Goal: Communication & Community: Participate in discussion

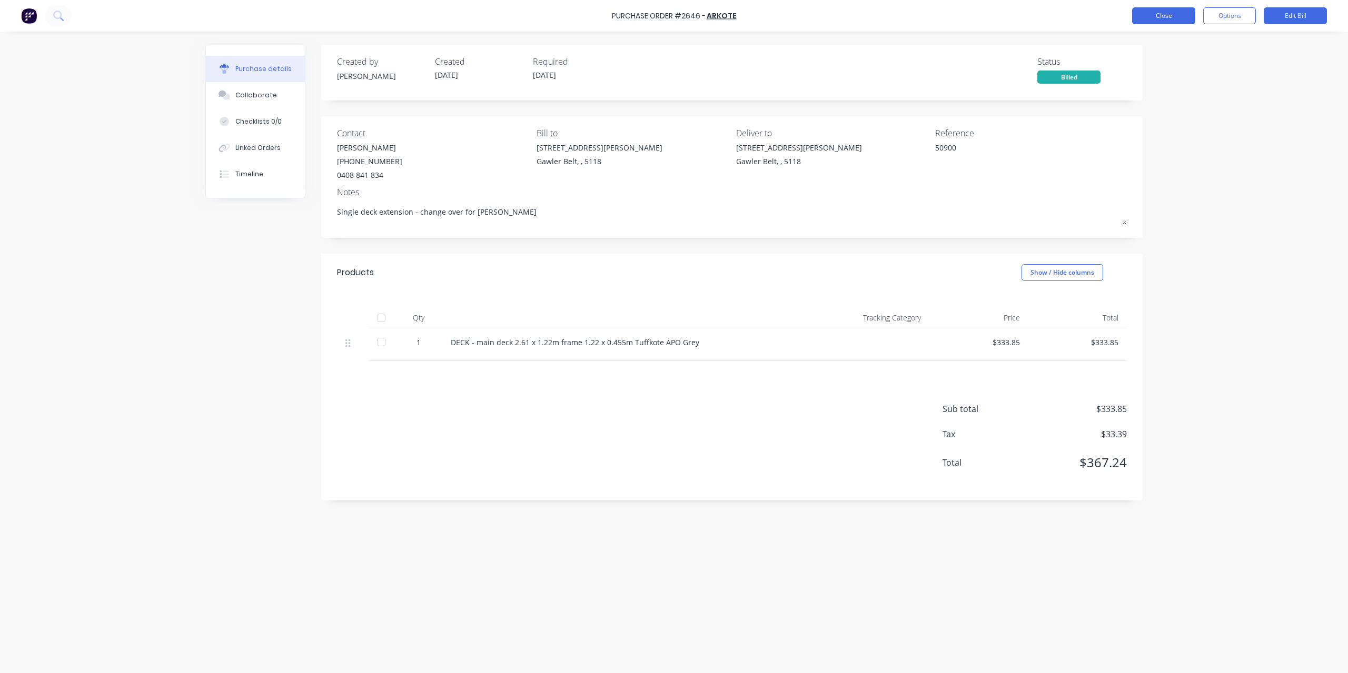
click at [1164, 15] on button "Close" at bounding box center [1163, 15] width 63 height 17
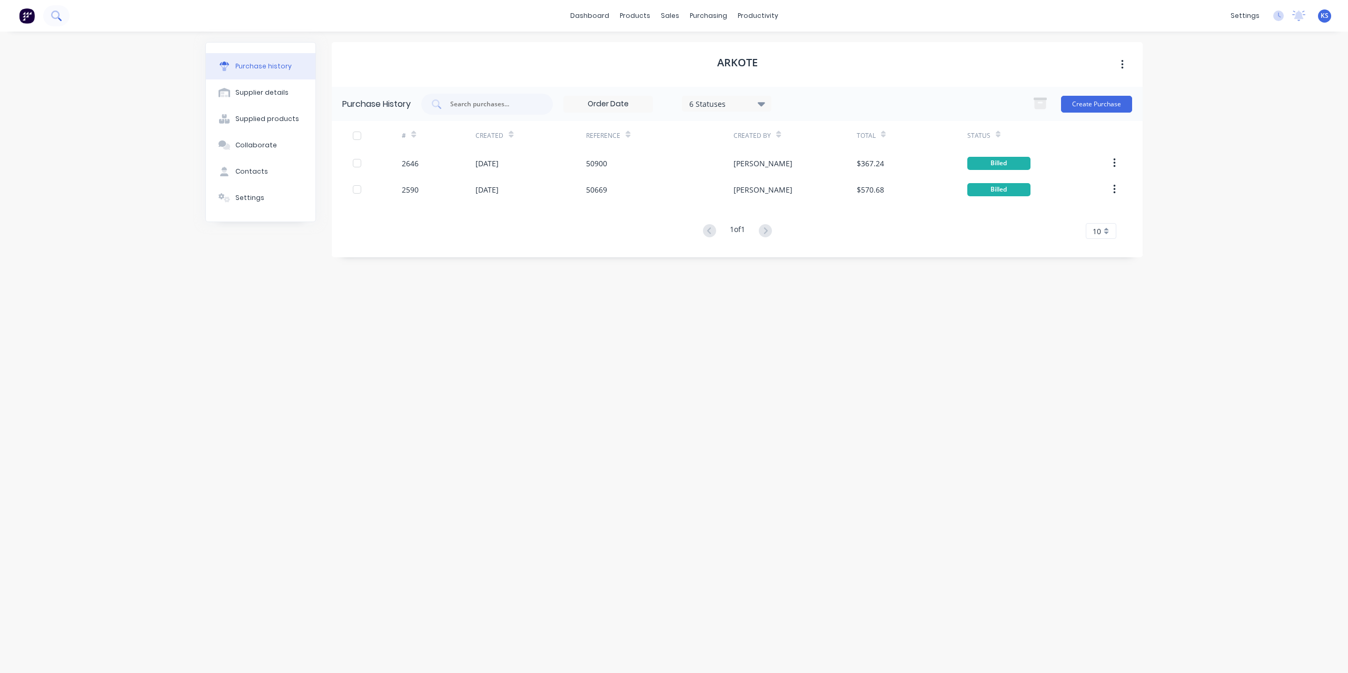
click at [63, 14] on button at bounding box center [56, 15] width 26 height 21
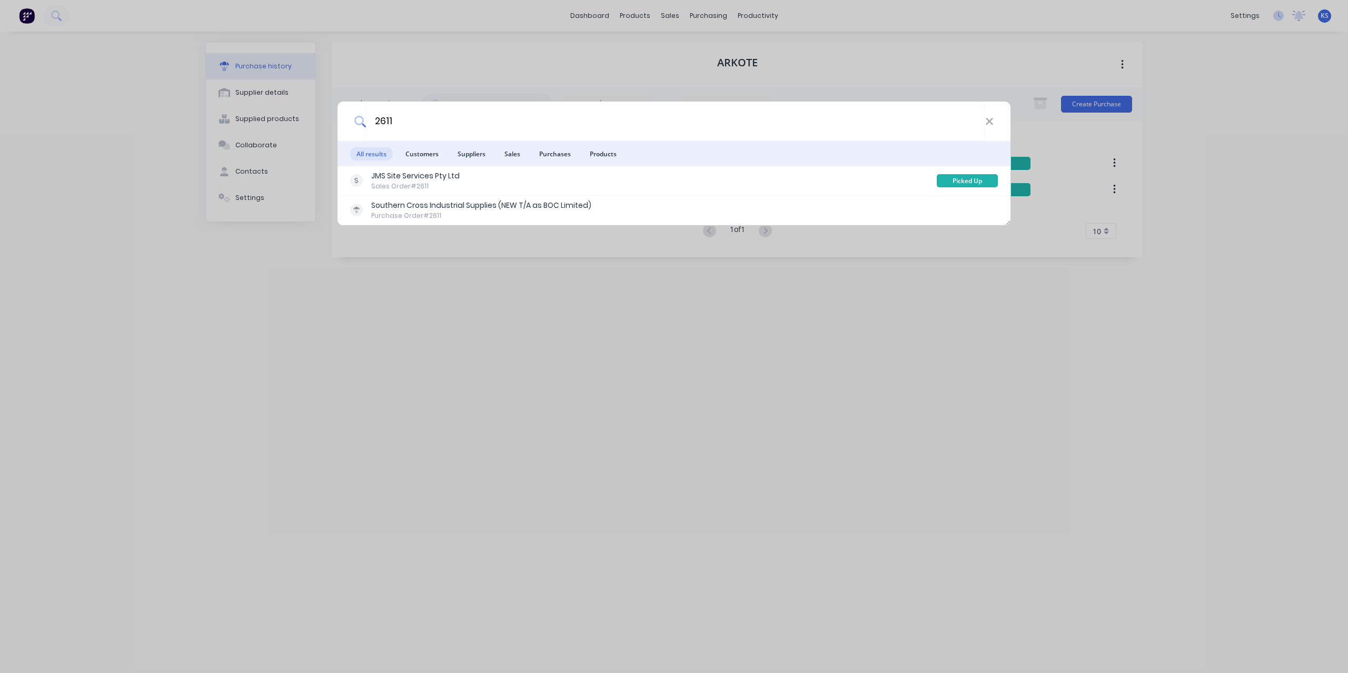
type input "2611"
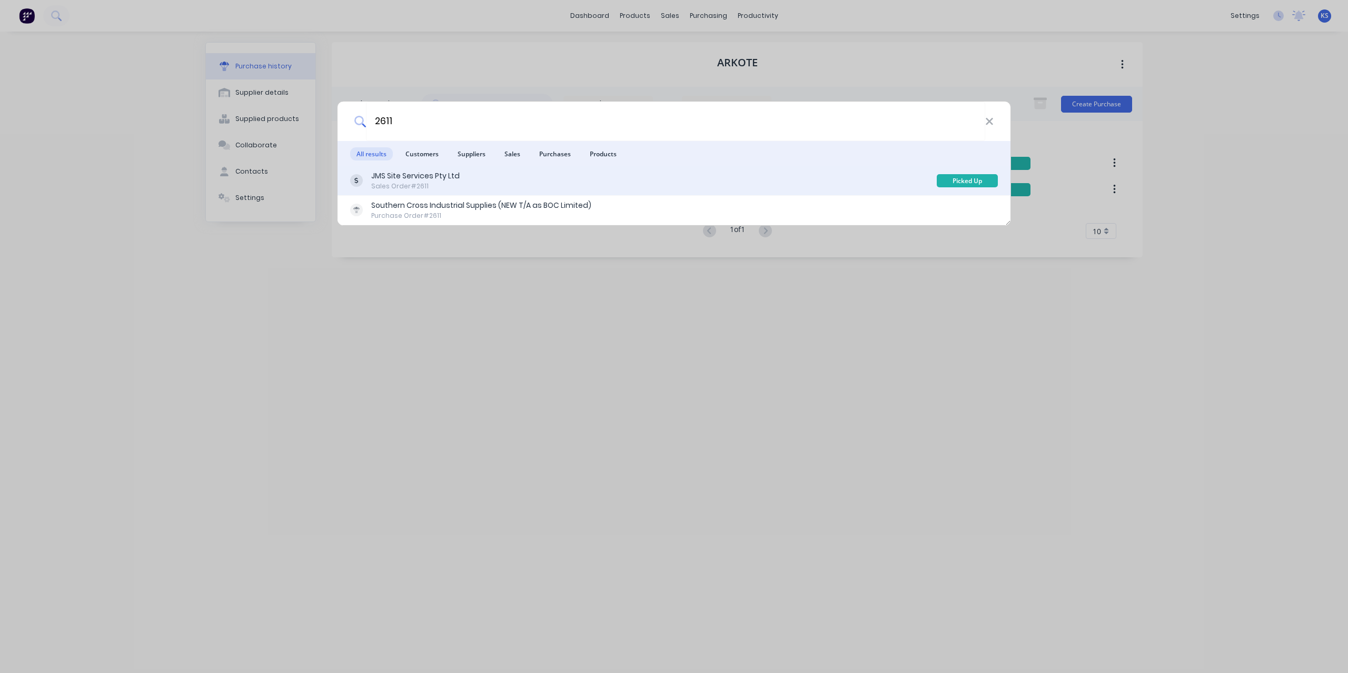
click at [391, 176] on div "JMS Site Services Pty Ltd" at bounding box center [415, 176] width 88 height 11
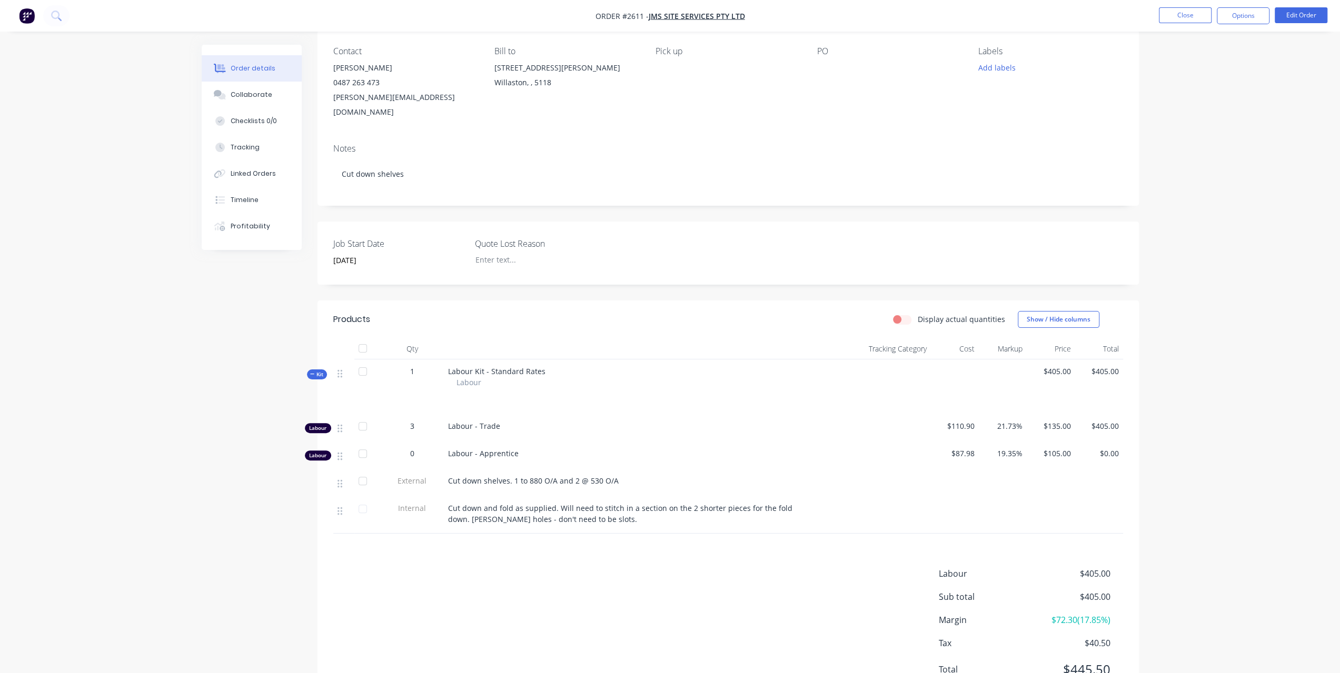
scroll to position [119, 0]
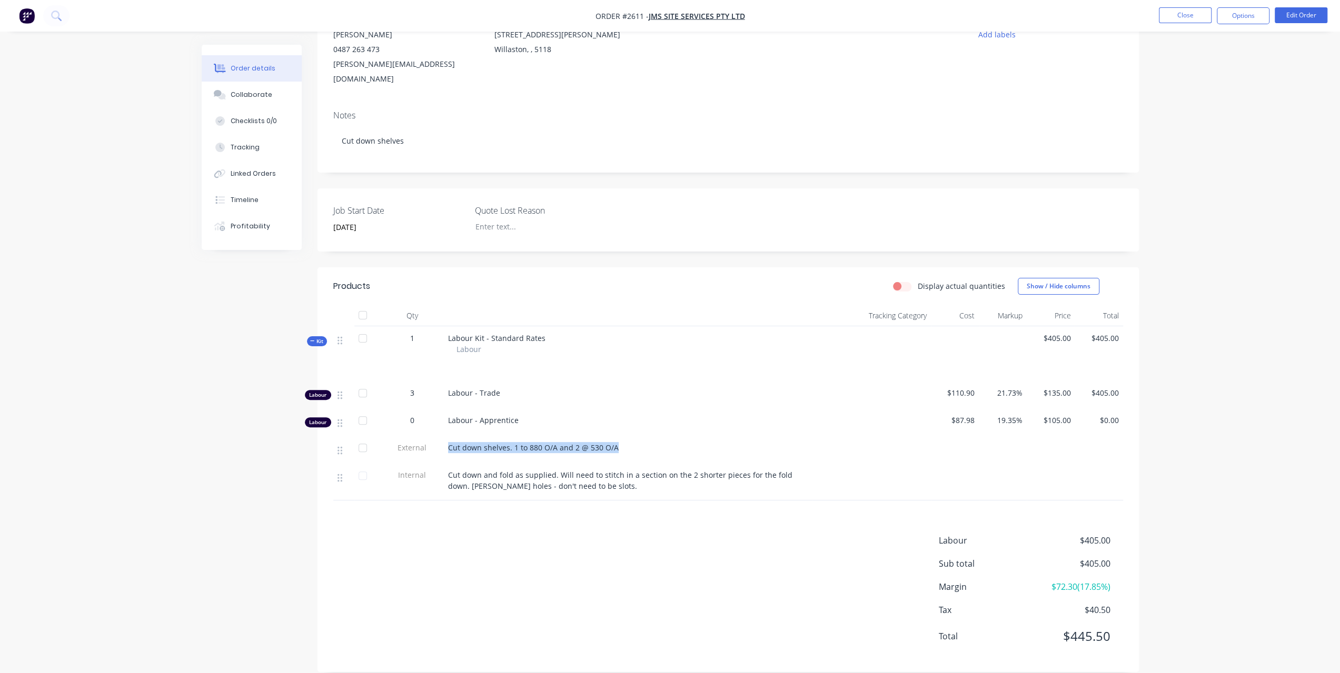
drag, startPoint x: 448, startPoint y: 433, endPoint x: 755, endPoint y: 434, distance: 307.0
click at [755, 442] on div "Cut down shelves. 1 to 880 O/A and 2 @ 530 O/A" at bounding box center [628, 447] width 360 height 11
copy span "Cut down shelves. 1 to 880 O/A and 2 @ 530 O/A"
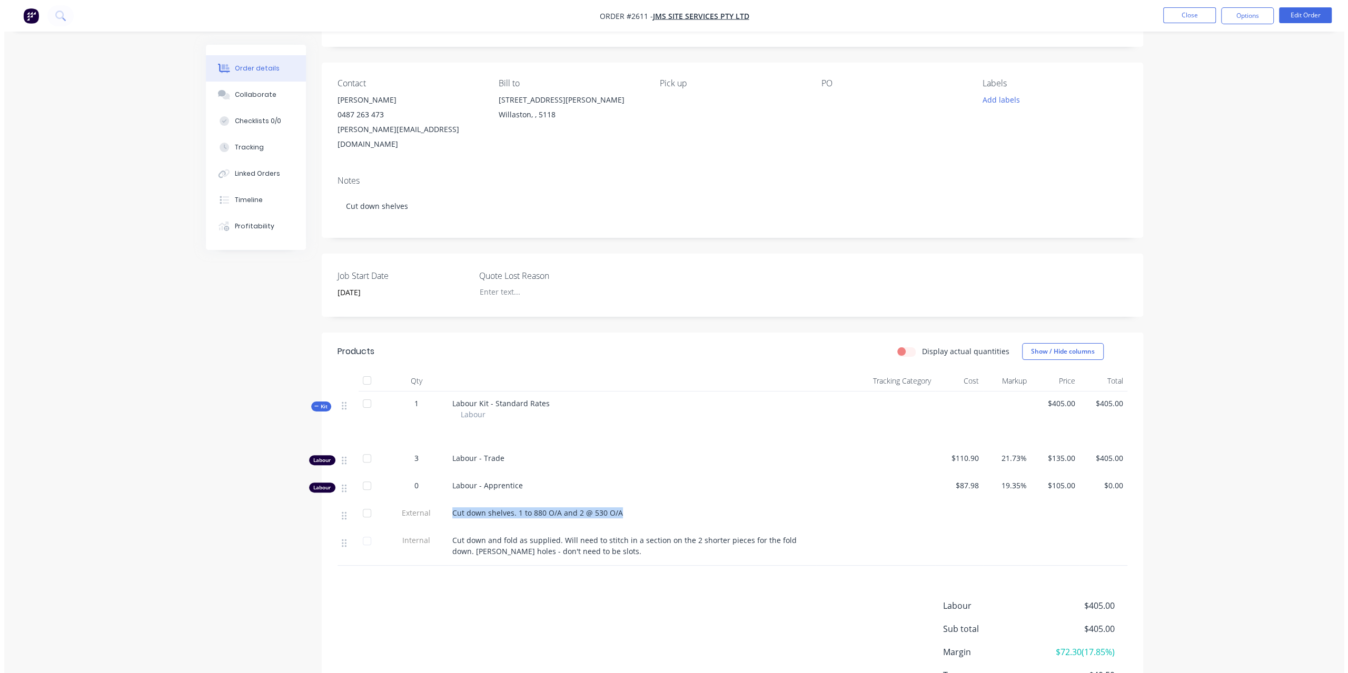
scroll to position [0, 0]
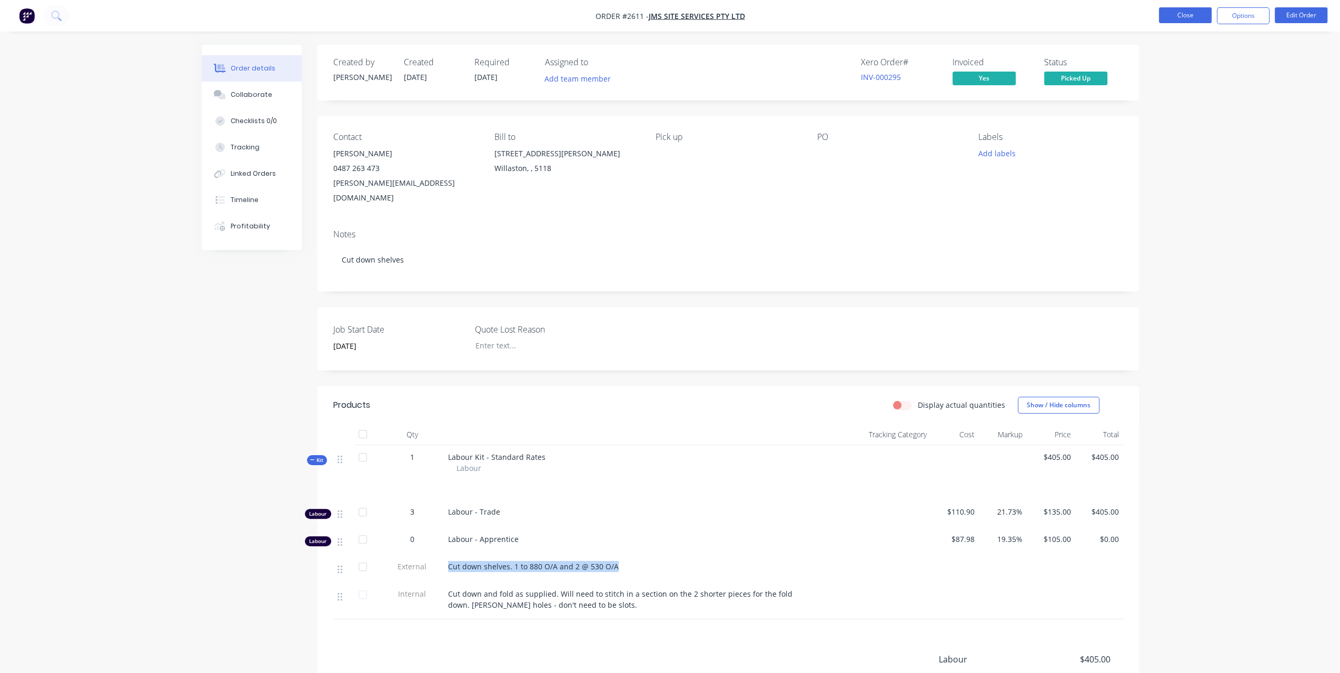
click at [1191, 19] on button "Close" at bounding box center [1185, 15] width 53 height 16
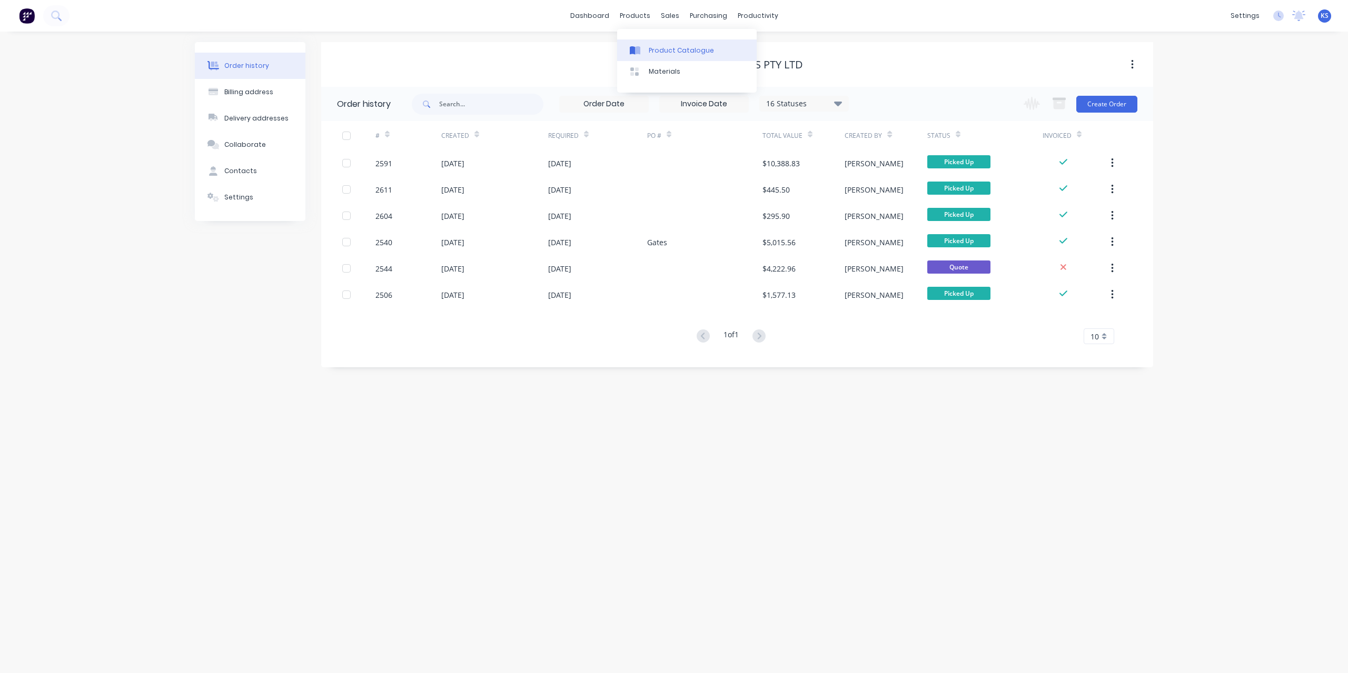
click at [655, 49] on div "Product Catalogue" at bounding box center [681, 50] width 65 height 9
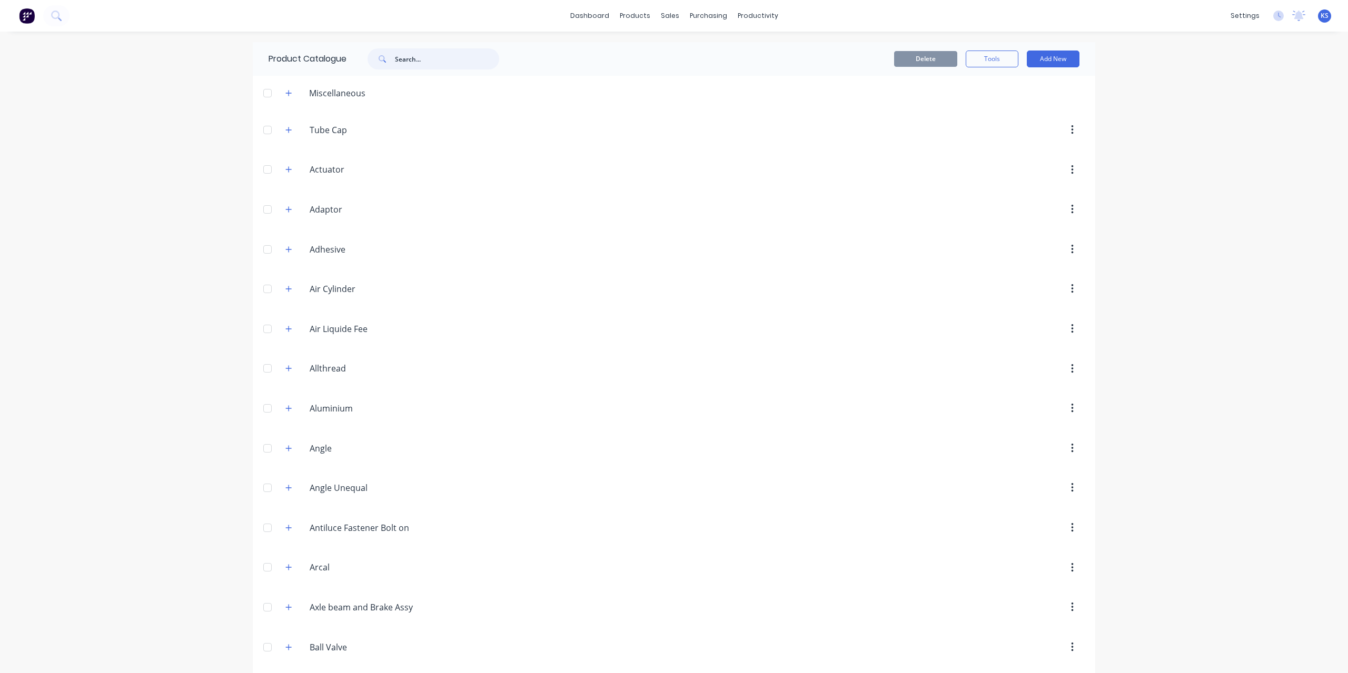
click at [427, 58] on input "text" at bounding box center [447, 58] width 104 height 21
type input "k"
type input "labour"
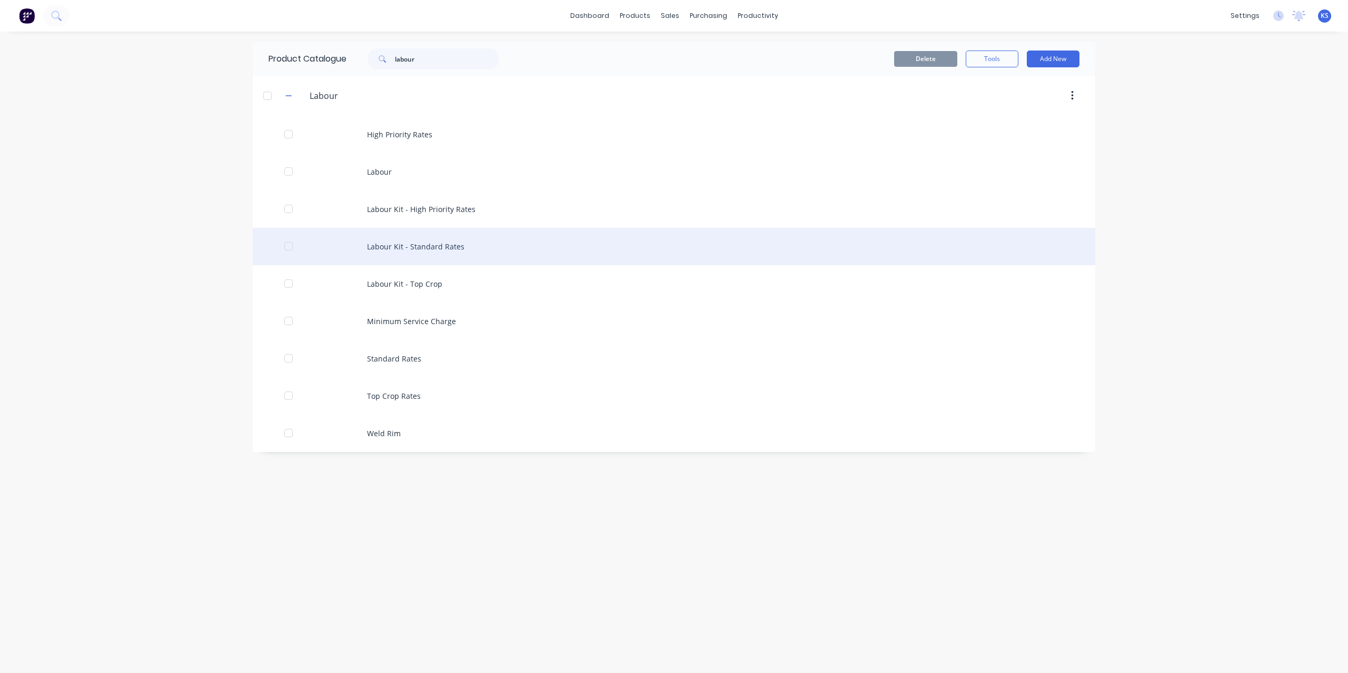
click at [386, 248] on div "Labour Kit - Standard Rates" at bounding box center [674, 246] width 842 height 37
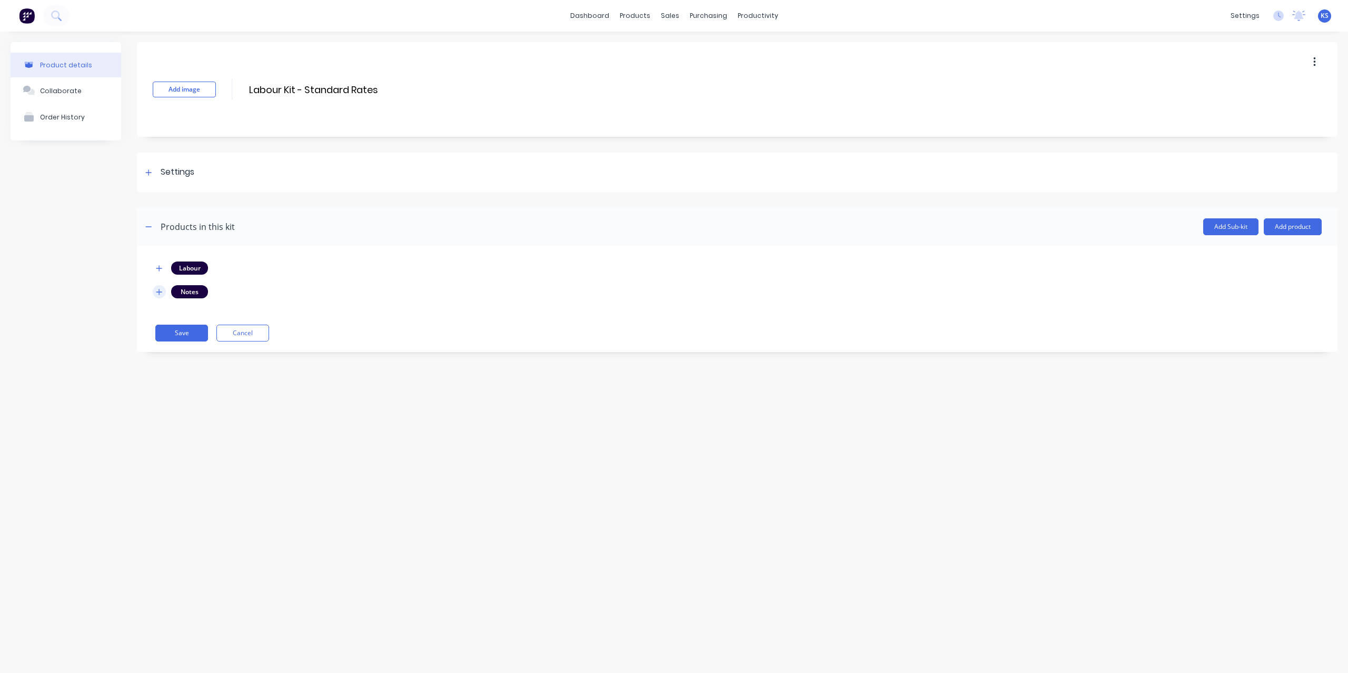
click at [157, 291] on icon "button" at bounding box center [159, 292] width 6 height 7
click at [158, 321] on icon at bounding box center [160, 323] width 7 height 7
click at [190, 309] on button "Save" at bounding box center [181, 309] width 53 height 17
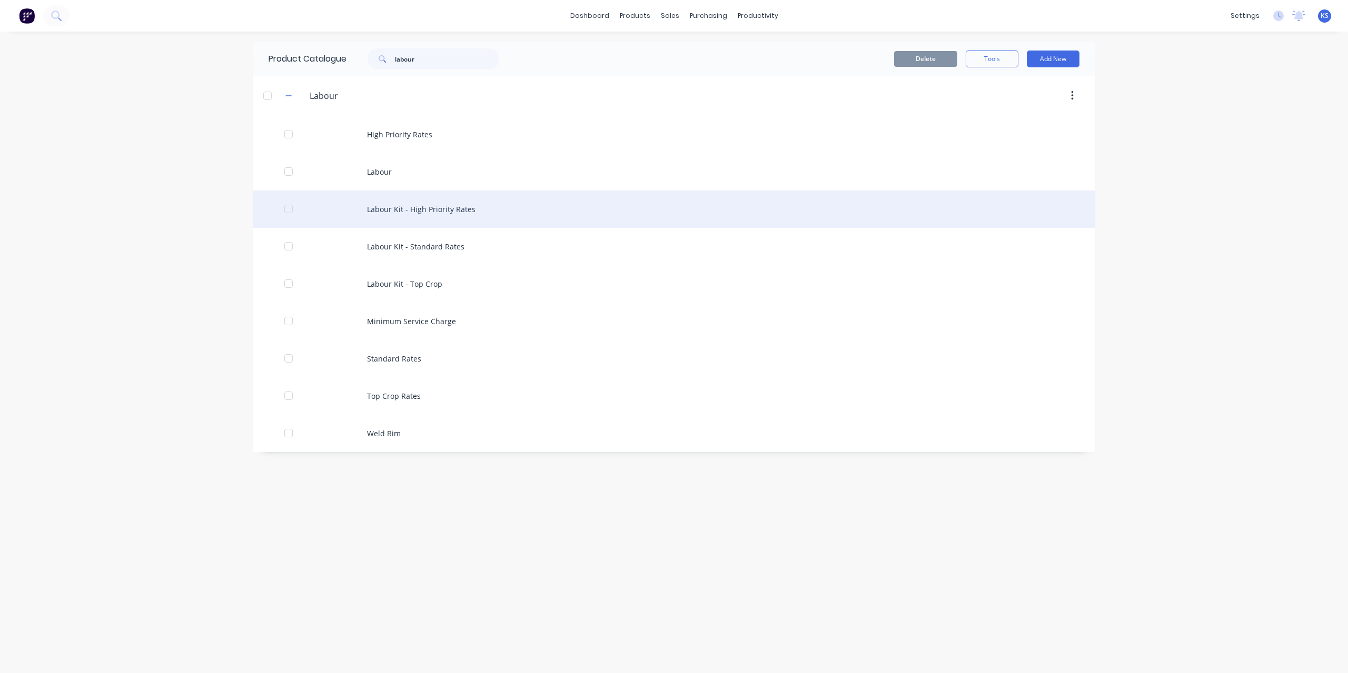
click at [376, 206] on div "Labour Kit - High Priority Rates" at bounding box center [674, 209] width 842 height 37
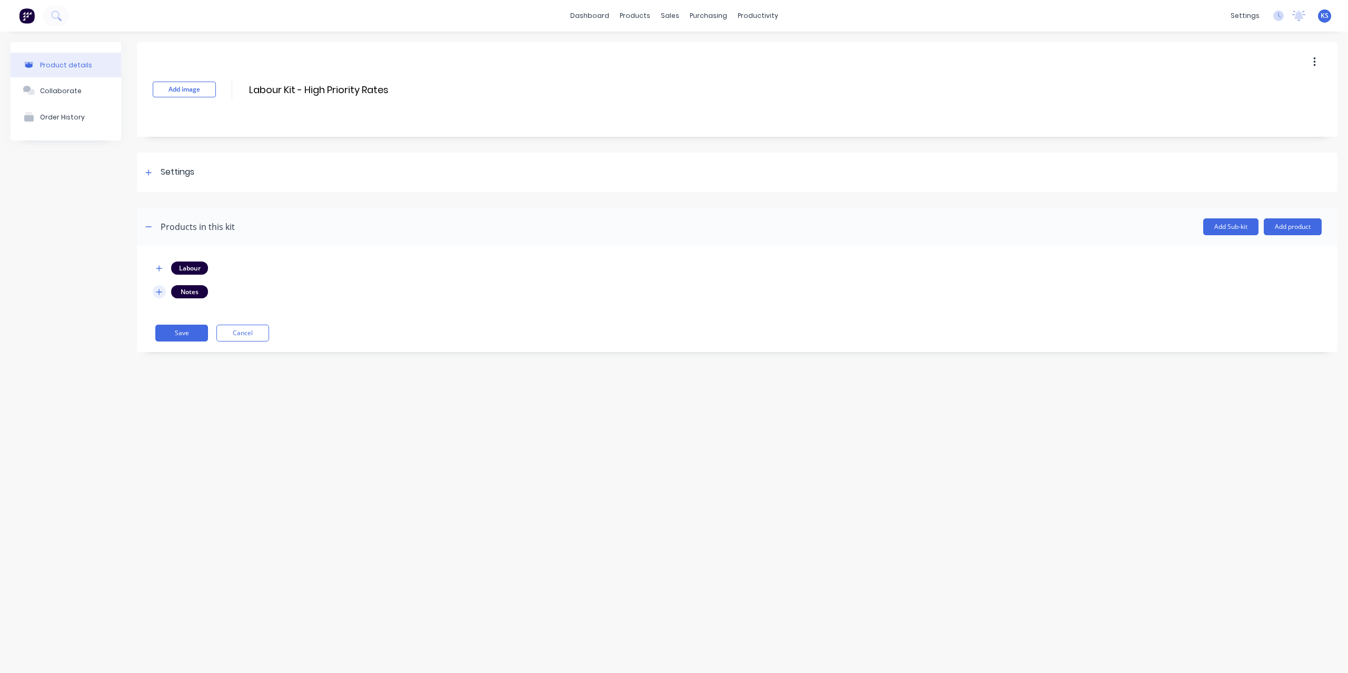
click at [159, 292] on icon "button" at bounding box center [159, 292] width 6 height 6
click at [160, 350] on icon at bounding box center [160, 351] width 8 height 11
click at [162, 326] on icon at bounding box center [160, 323] width 8 height 11
click at [188, 302] on button "Save" at bounding box center [181, 309] width 53 height 17
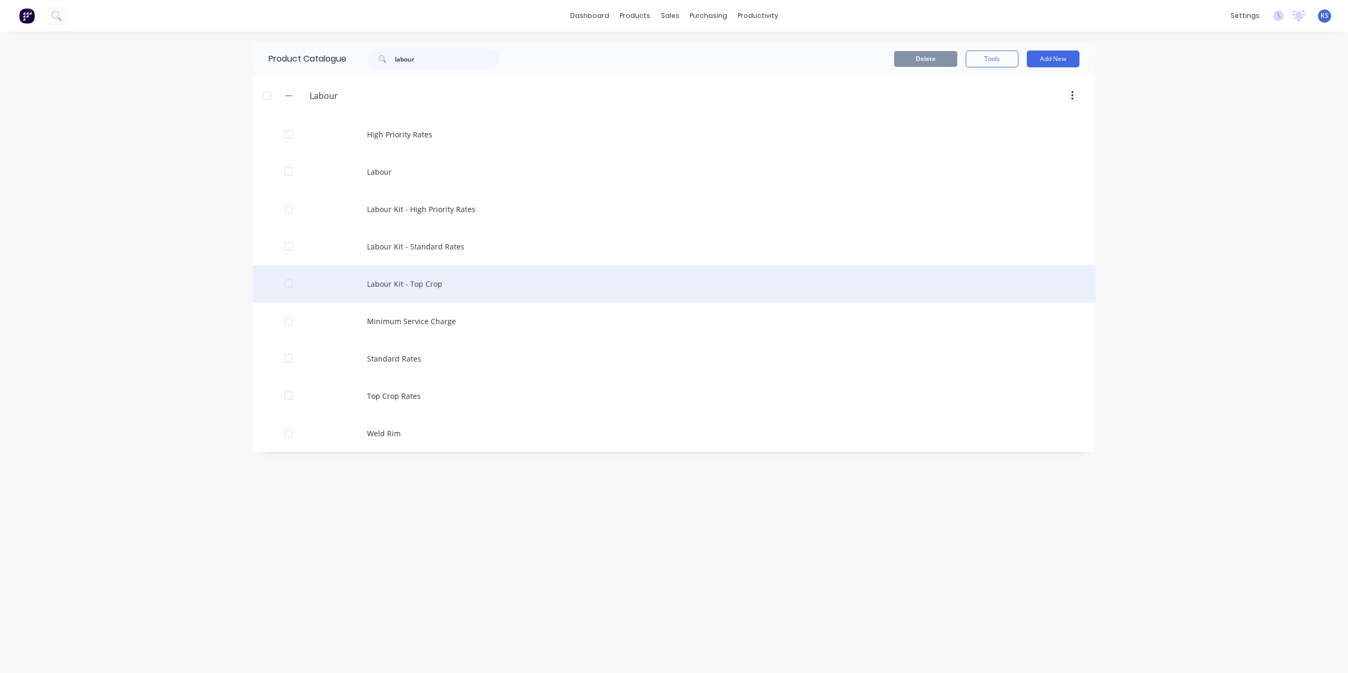
click at [406, 281] on div "Labour Kit - Top Crop" at bounding box center [674, 283] width 842 height 37
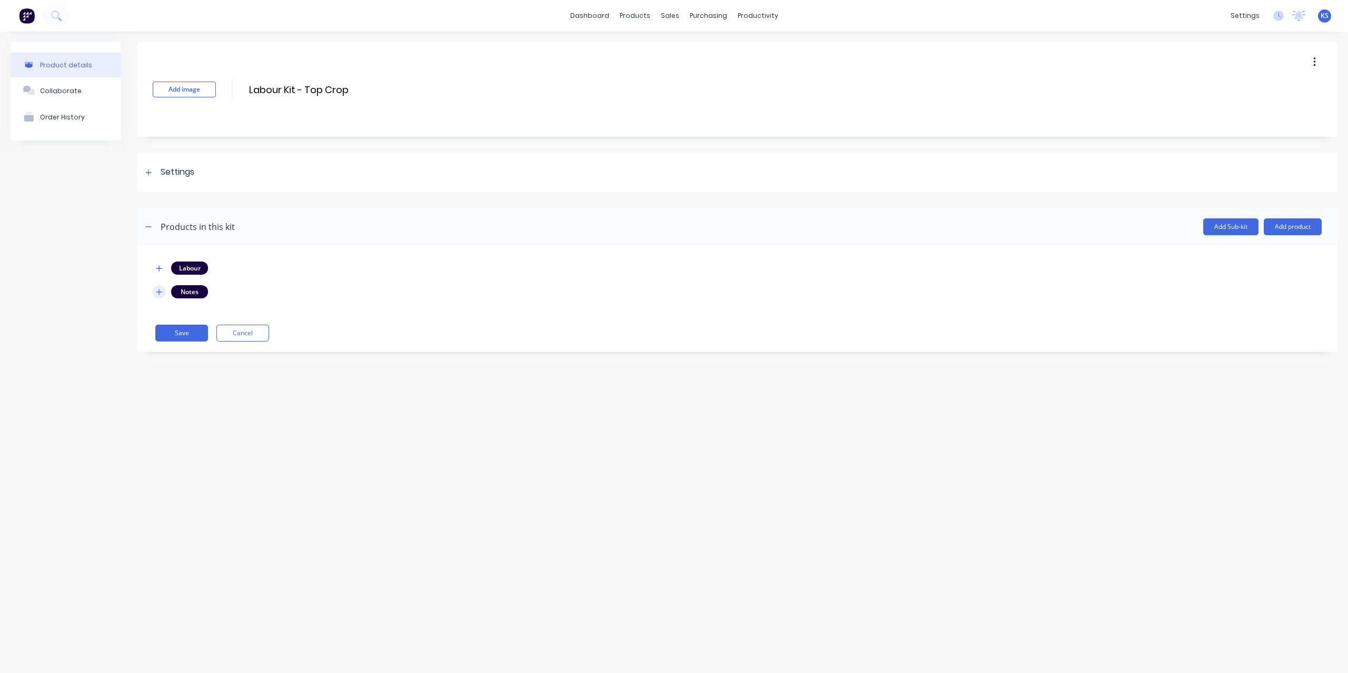
click at [160, 293] on icon "button" at bounding box center [159, 292] width 6 height 7
click at [158, 326] on icon at bounding box center [160, 323] width 8 height 11
click at [191, 307] on button "Save" at bounding box center [181, 309] width 53 height 17
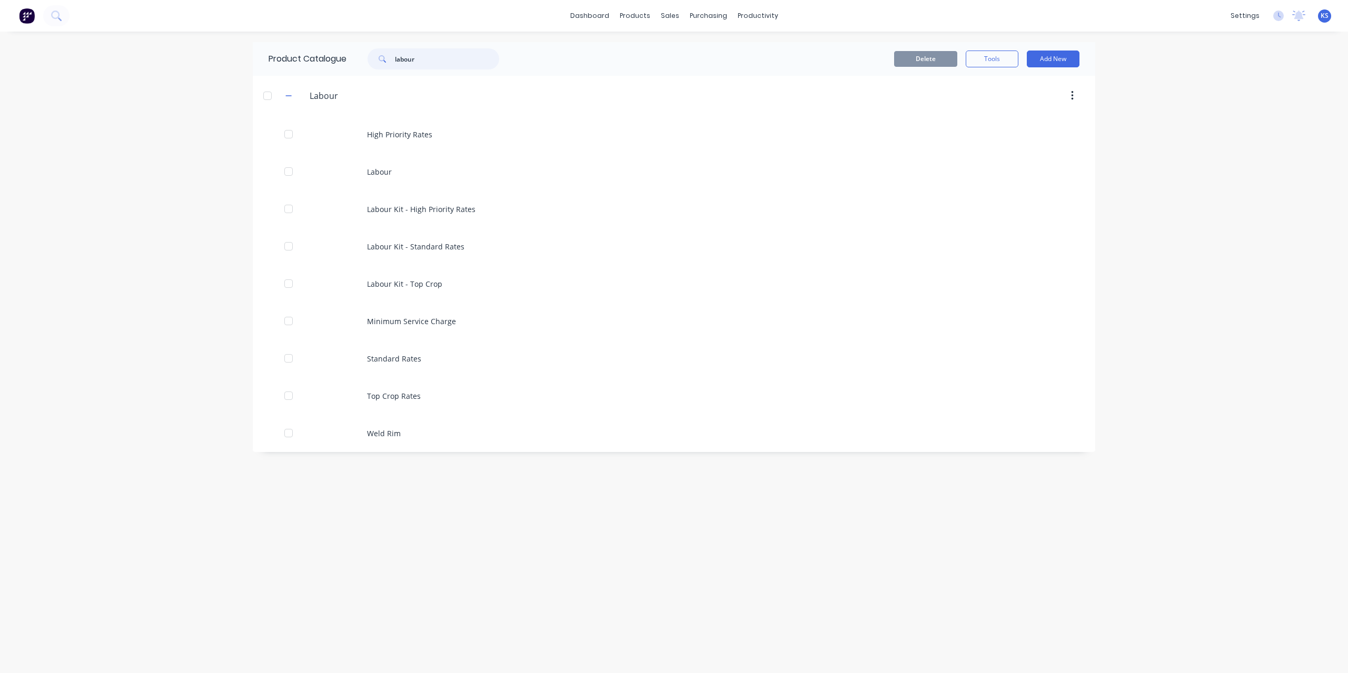
click at [473, 56] on input "labour" at bounding box center [447, 58] width 104 height 21
drag, startPoint x: 459, startPoint y: 62, endPoint x: 191, endPoint y: 43, distance: 268.7
click at [191, 43] on div "dashboard products sales purchasing productivity dashboard products Product Cat…" at bounding box center [674, 336] width 1348 height 673
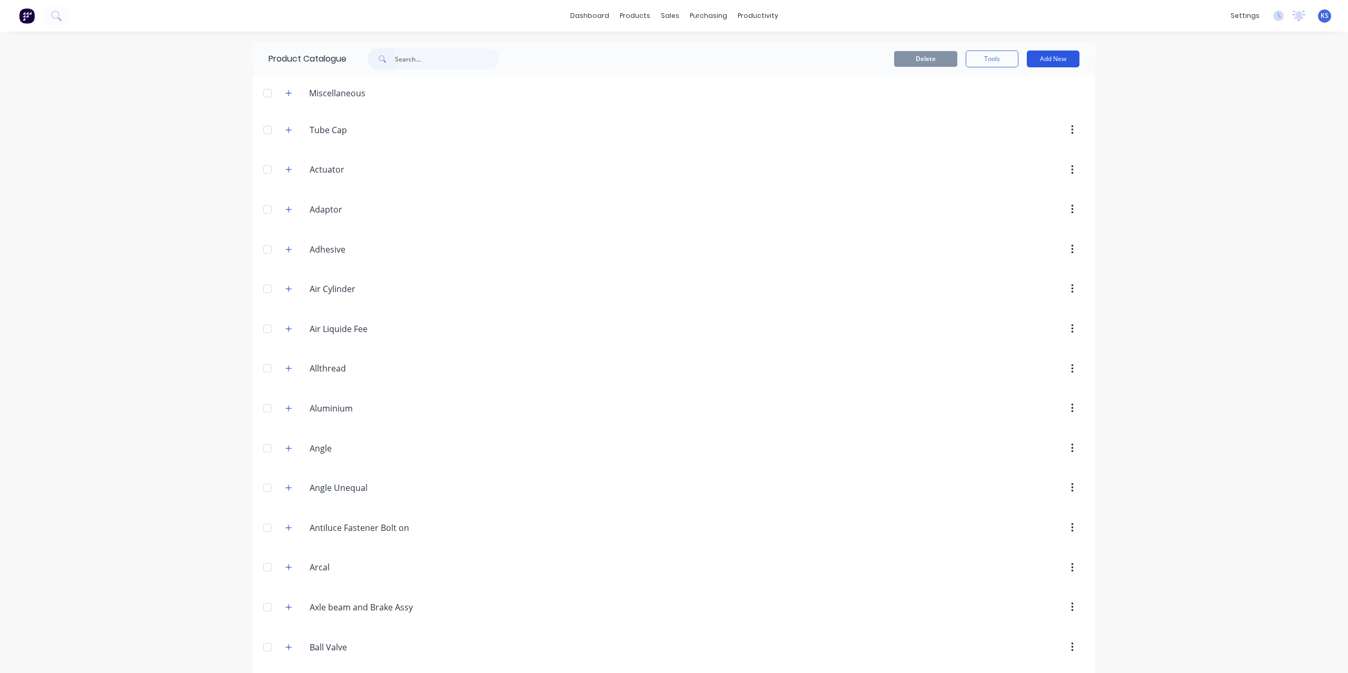
click at [1056, 58] on button "Add New" at bounding box center [1053, 59] width 53 height 17
click at [1011, 125] on div "Product Kit" at bounding box center [1029, 128] width 81 height 15
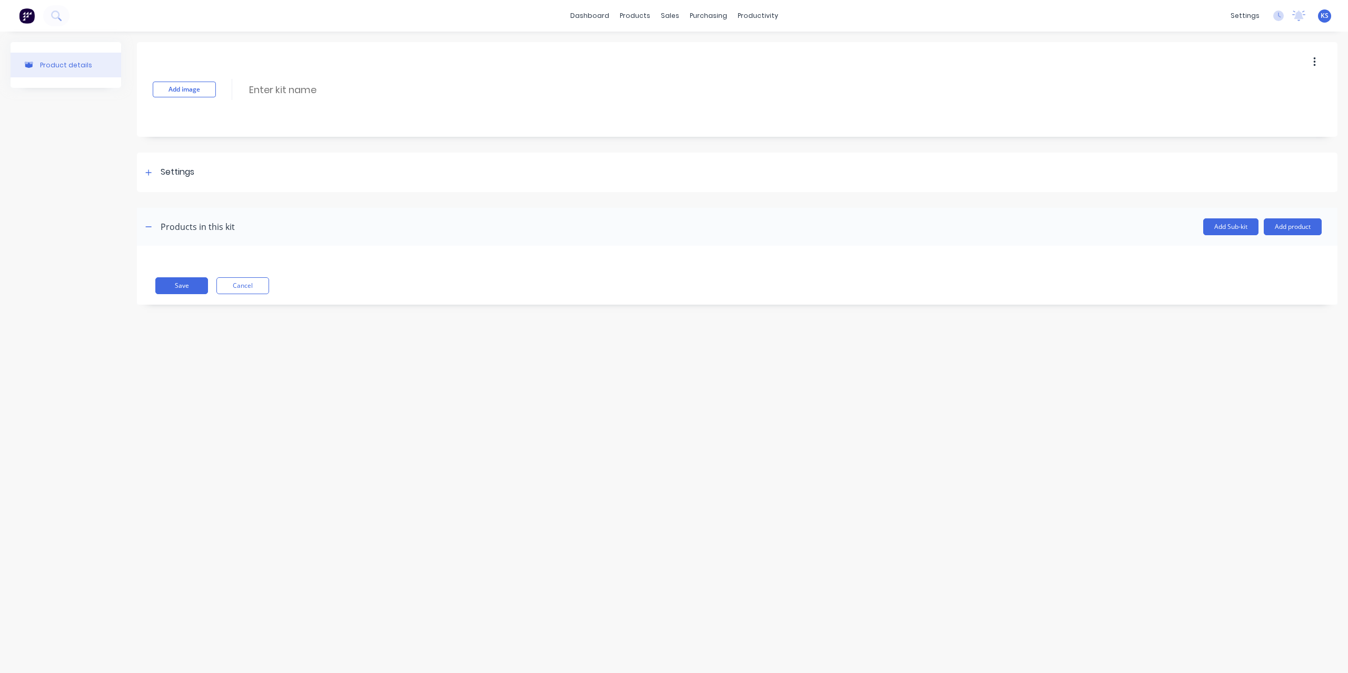
click at [278, 81] on div "Add image Enter kit name" at bounding box center [737, 89] width 1200 height 95
click at [277, 87] on input at bounding box center [341, 89] width 186 height 15
type input "Notes Kit for Job"
drag, startPoint x: 331, startPoint y: 90, endPoint x: -148, endPoint y: 54, distance: 481.0
click at [0, 54] on html "dashboard products sales purchasing productivity dashboard products Product Cat…" at bounding box center [674, 336] width 1348 height 673
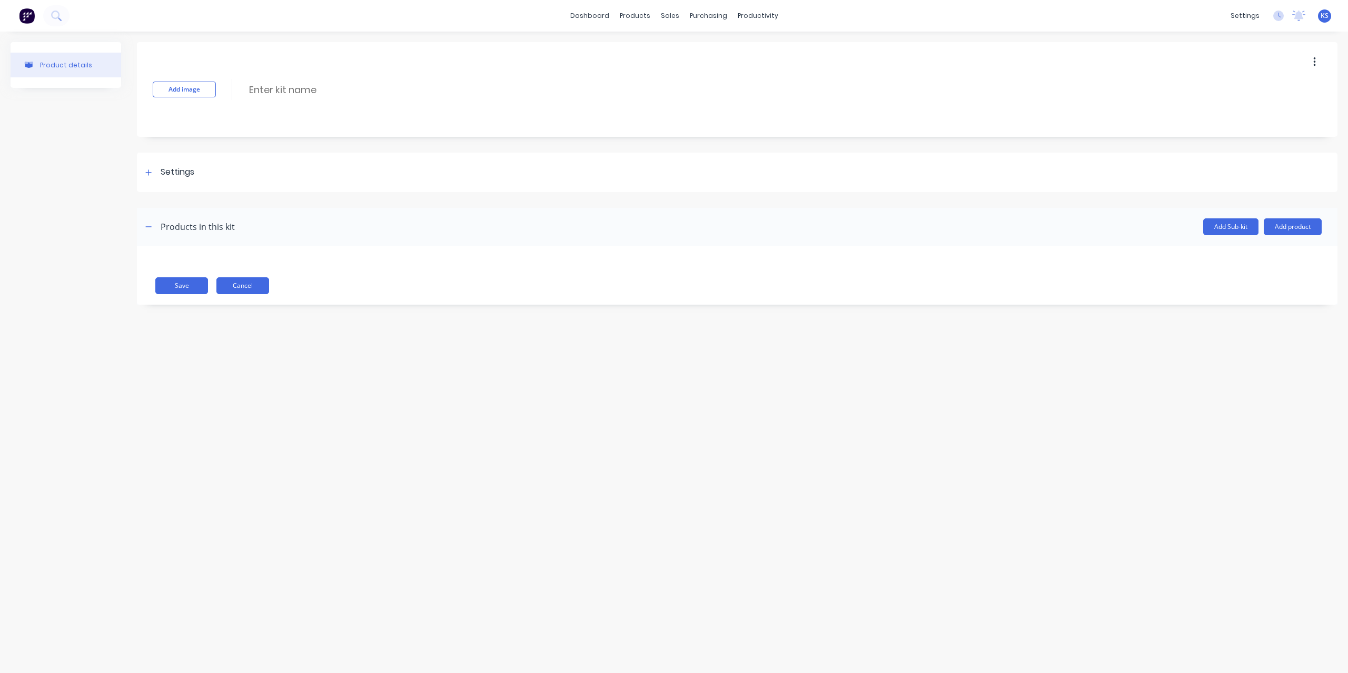
click at [261, 286] on button "Cancel" at bounding box center [242, 285] width 53 height 17
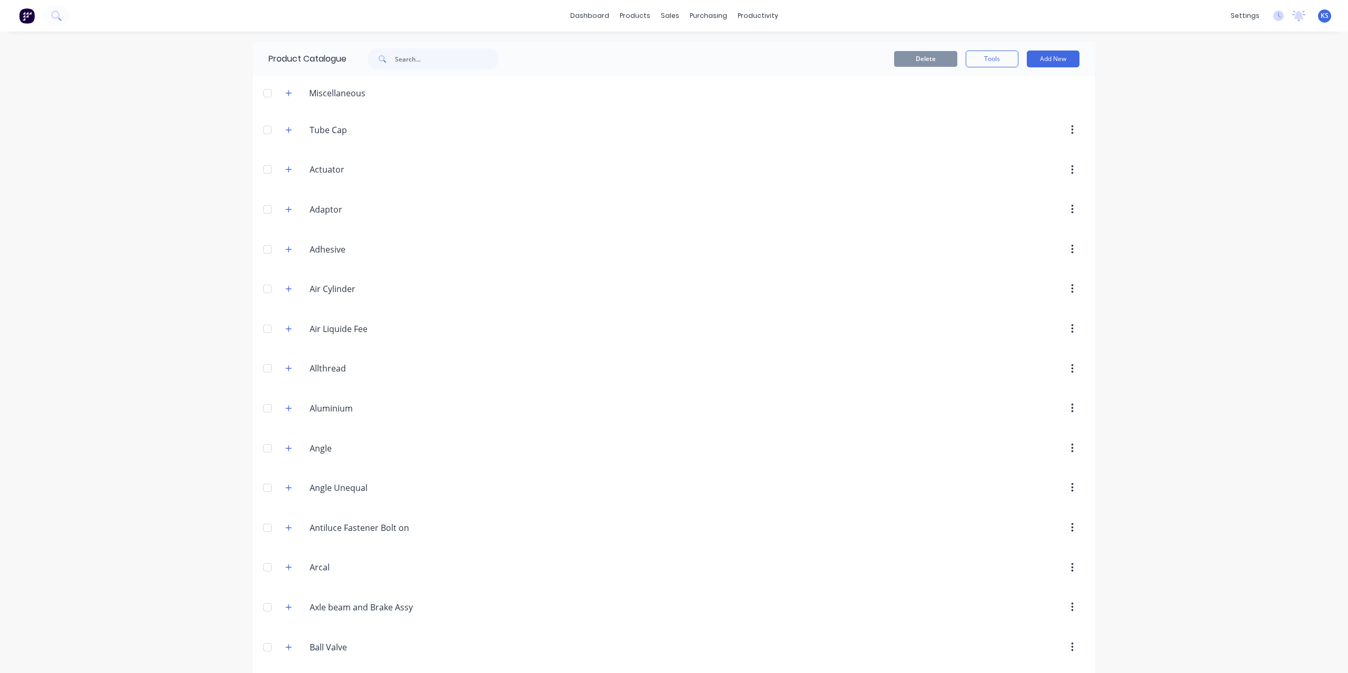
click at [65, 72] on div "dashboard products sales purchasing productivity dashboard products Product Cat…" at bounding box center [674, 336] width 1348 height 673
click at [65, 14] on button at bounding box center [56, 15] width 26 height 21
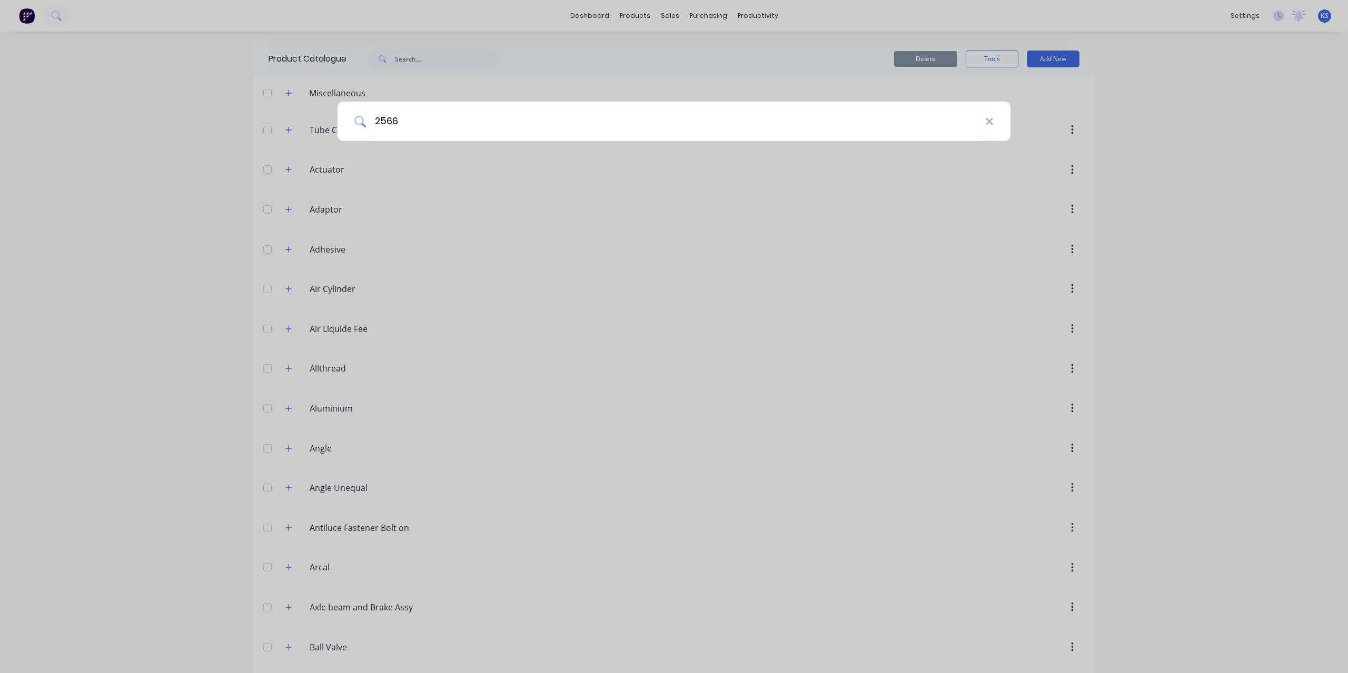
type input "2566"
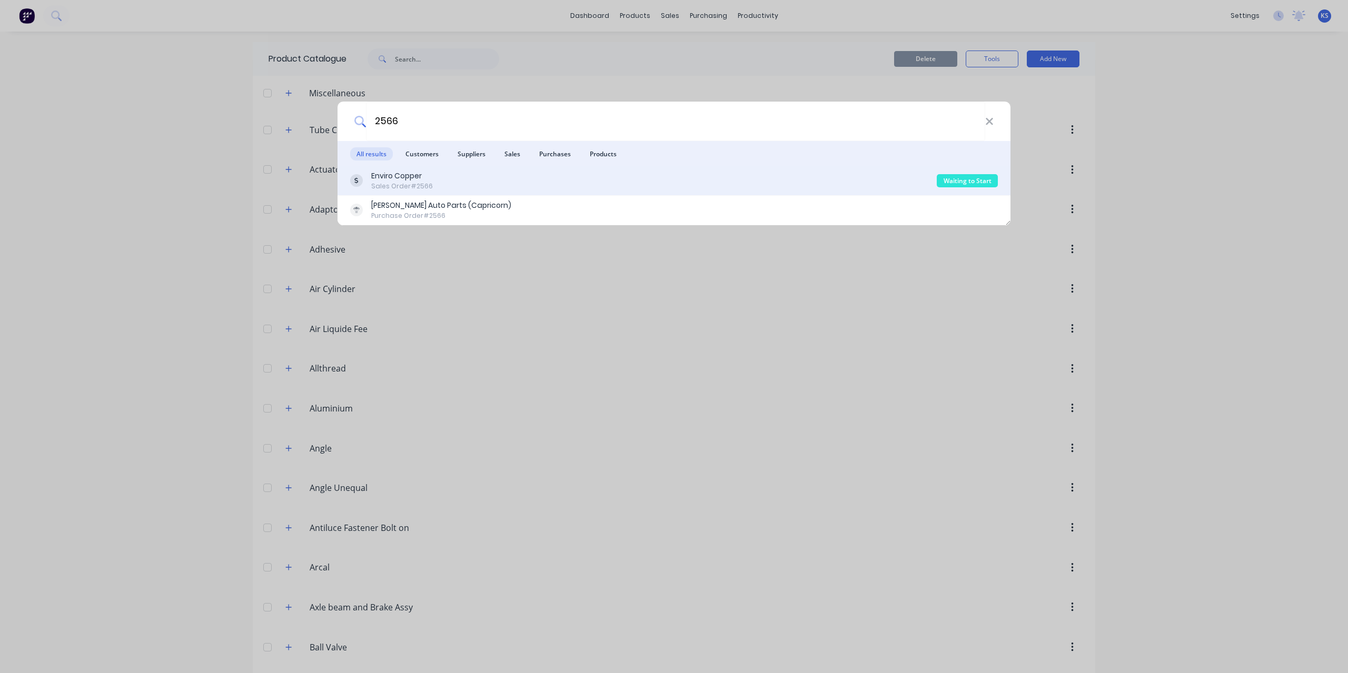
click at [408, 182] on div "Sales Order #2566" at bounding box center [402, 186] width 62 height 9
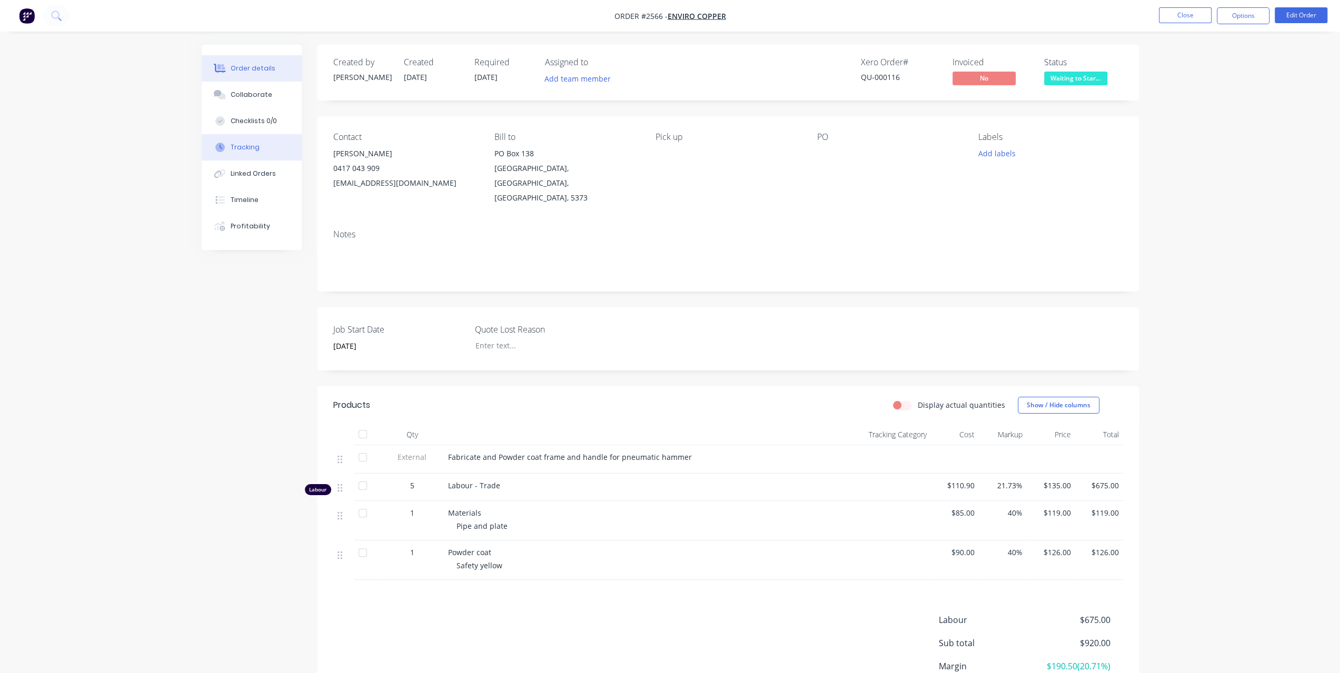
click at [261, 149] on button "Tracking" at bounding box center [252, 147] width 100 height 26
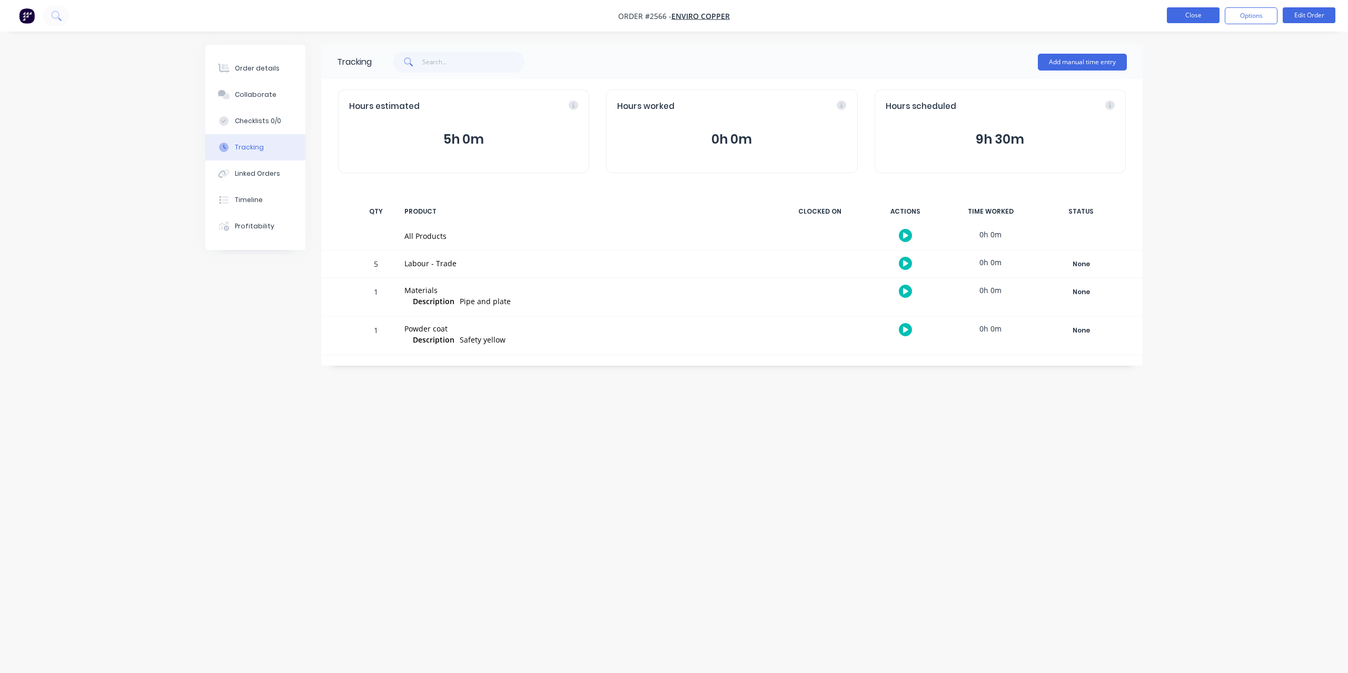
click at [1197, 11] on button "Close" at bounding box center [1193, 15] width 53 height 16
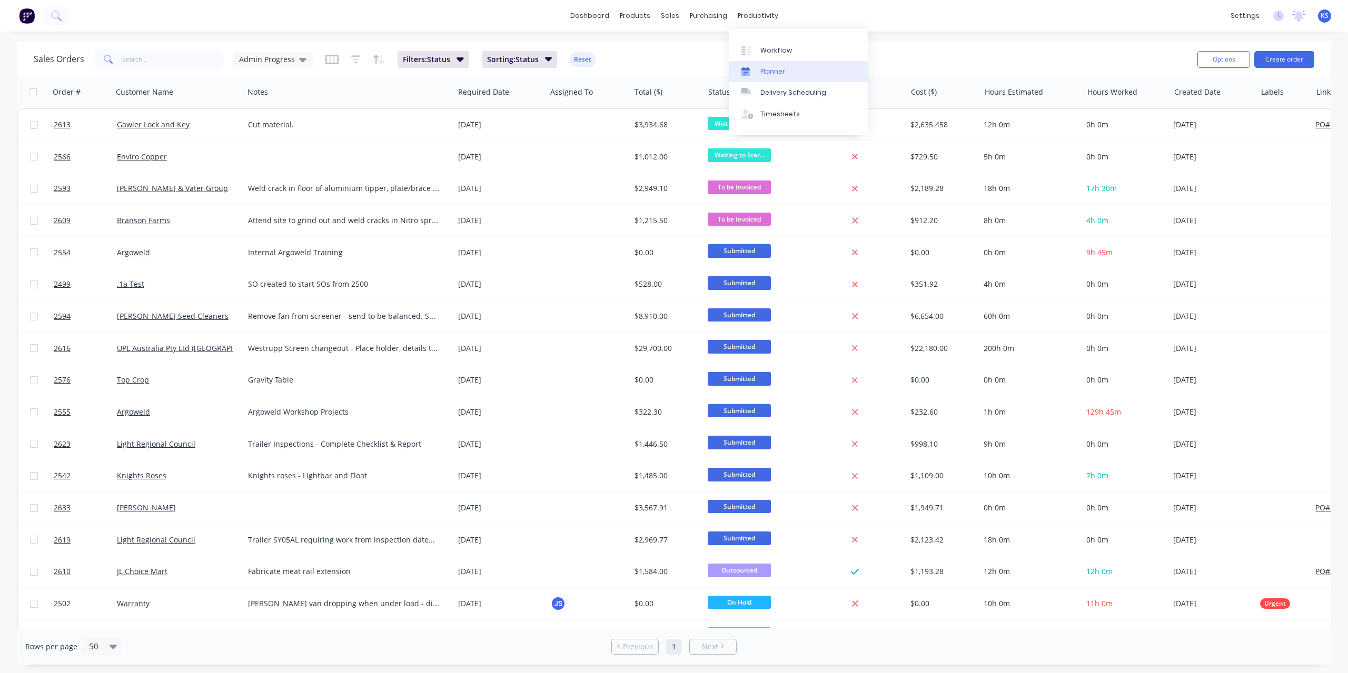
click at [767, 75] on div "Planner" at bounding box center [772, 71] width 25 height 9
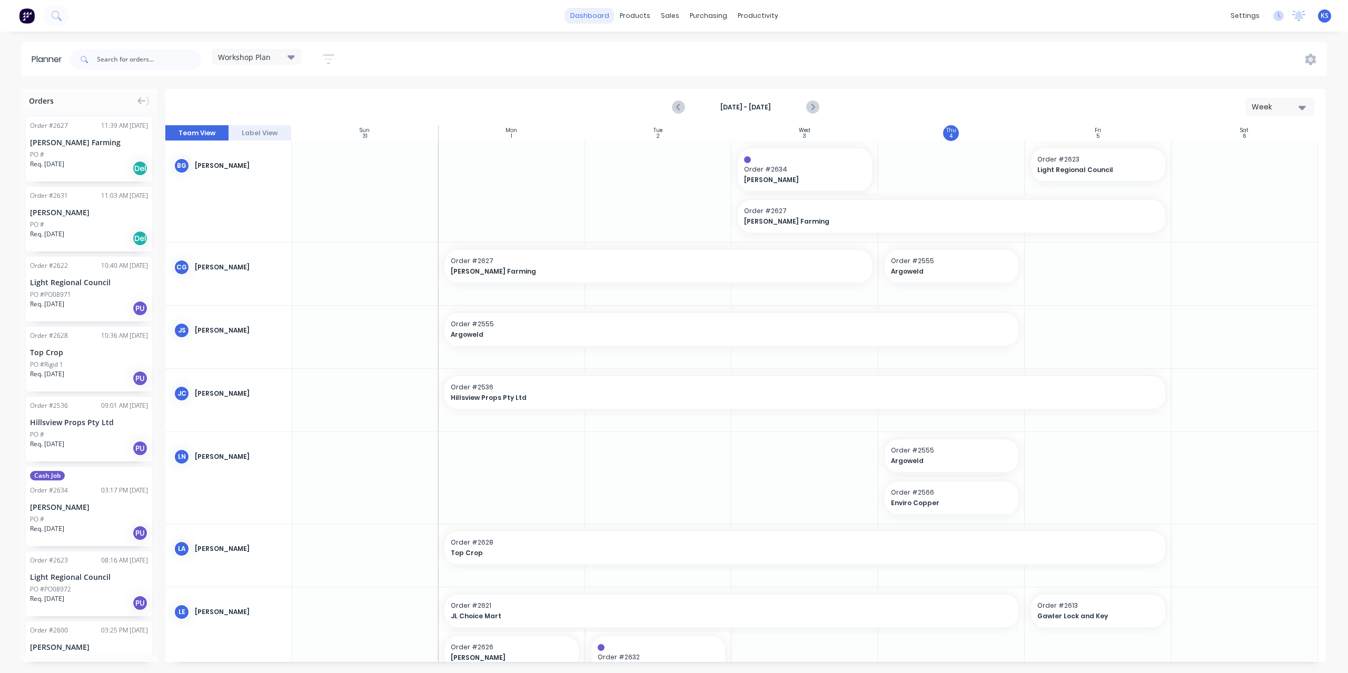
click at [594, 10] on link "dashboard" at bounding box center [589, 16] width 49 height 16
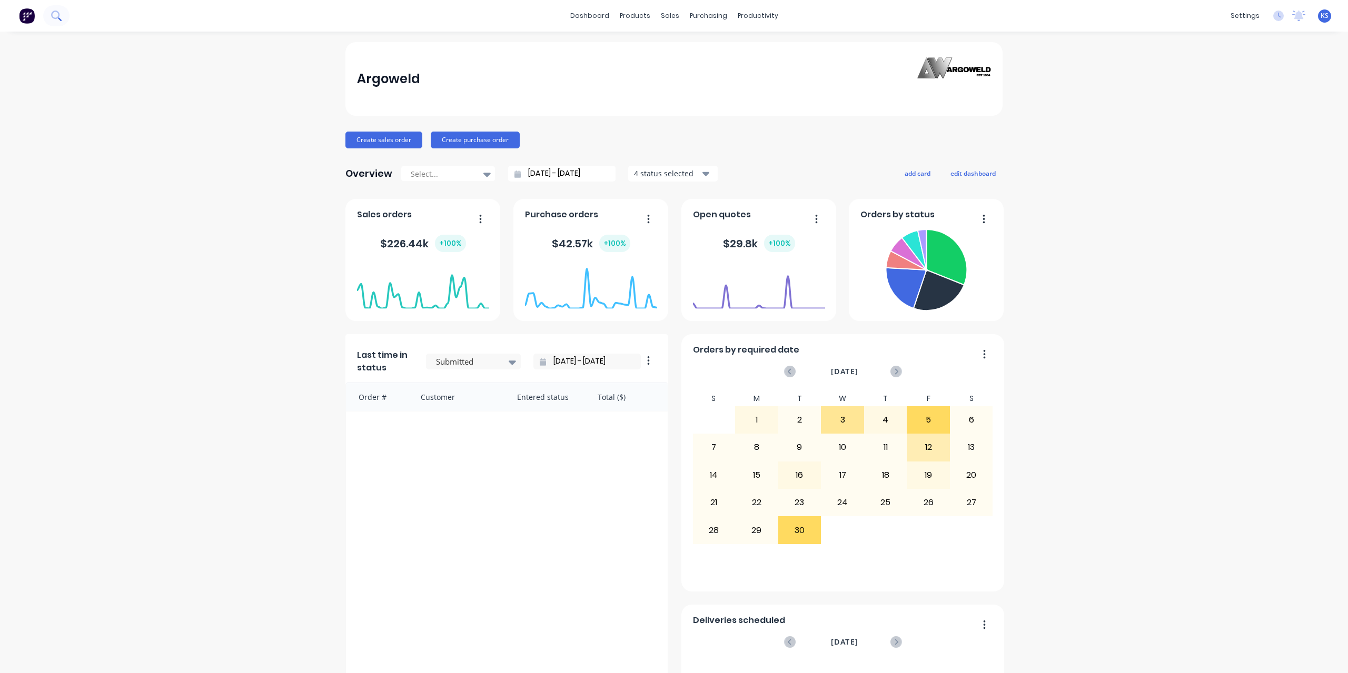
click at [56, 12] on icon at bounding box center [55, 15] width 8 height 8
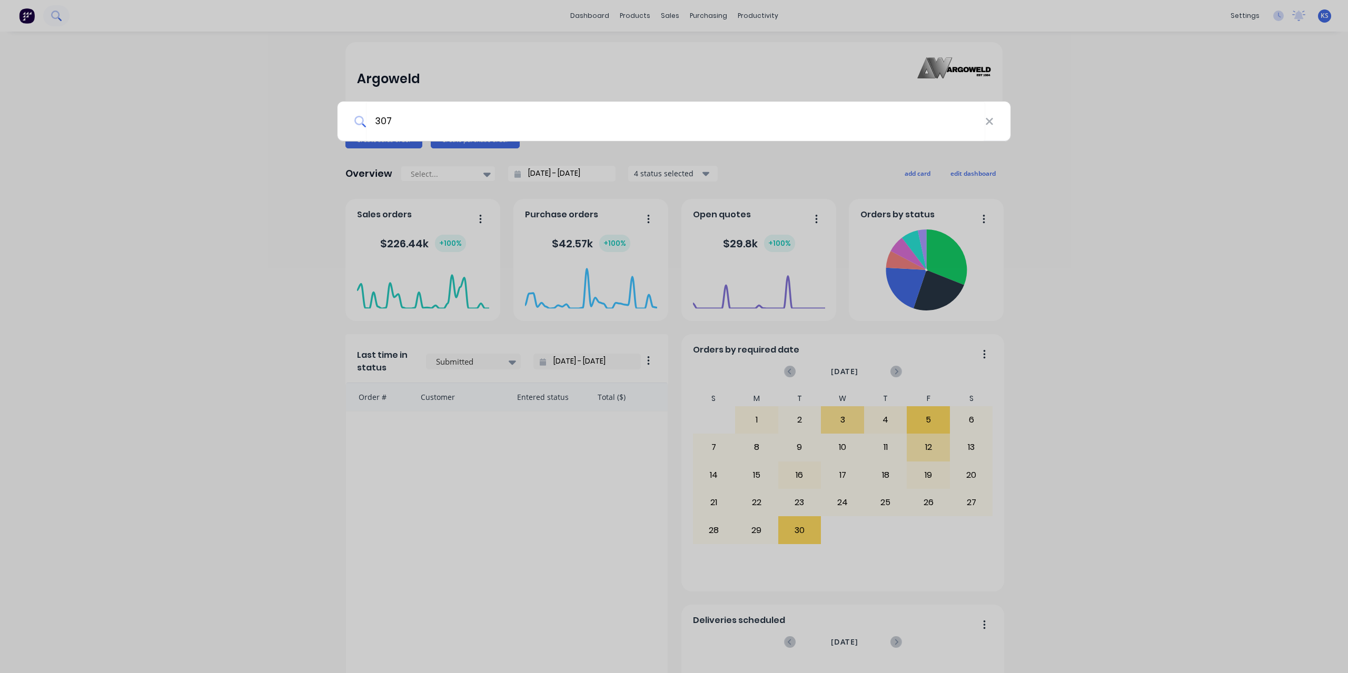
type input "307"
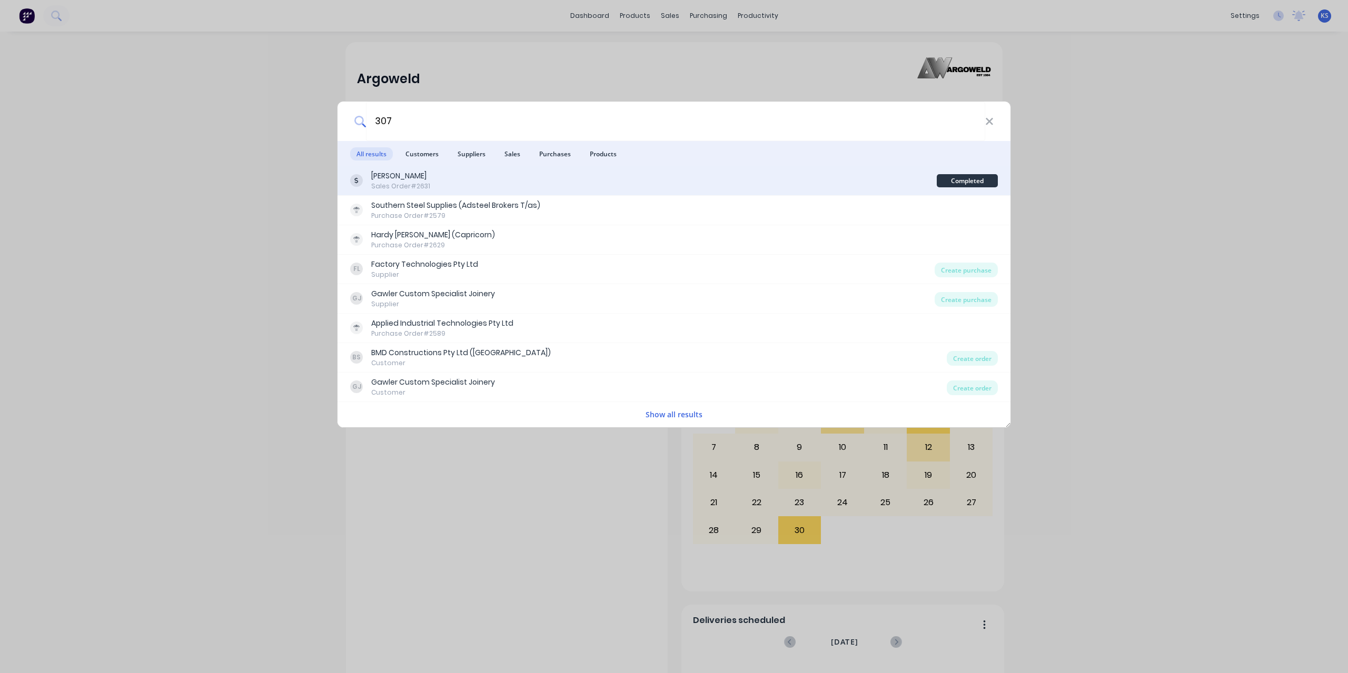
click at [454, 186] on div "[PERSON_NAME] Sales Order #2631" at bounding box center [643, 181] width 587 height 21
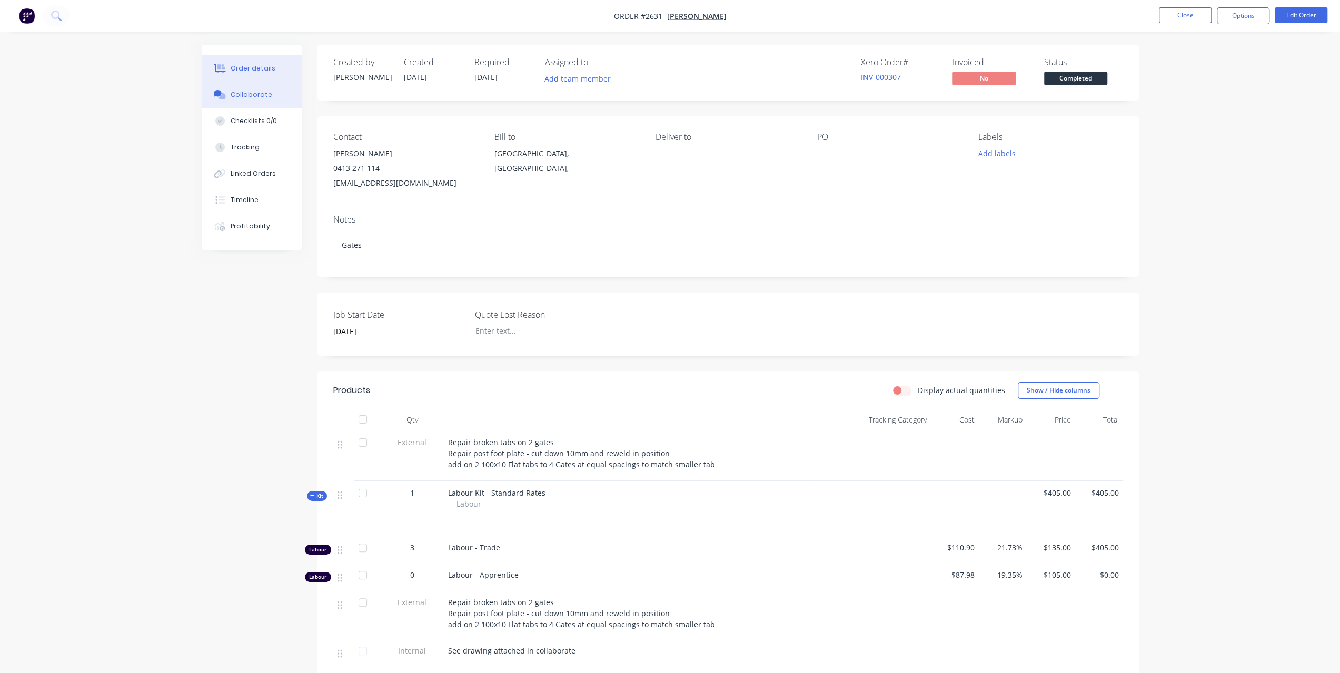
click at [262, 96] on div "Collaborate" at bounding box center [252, 94] width 42 height 9
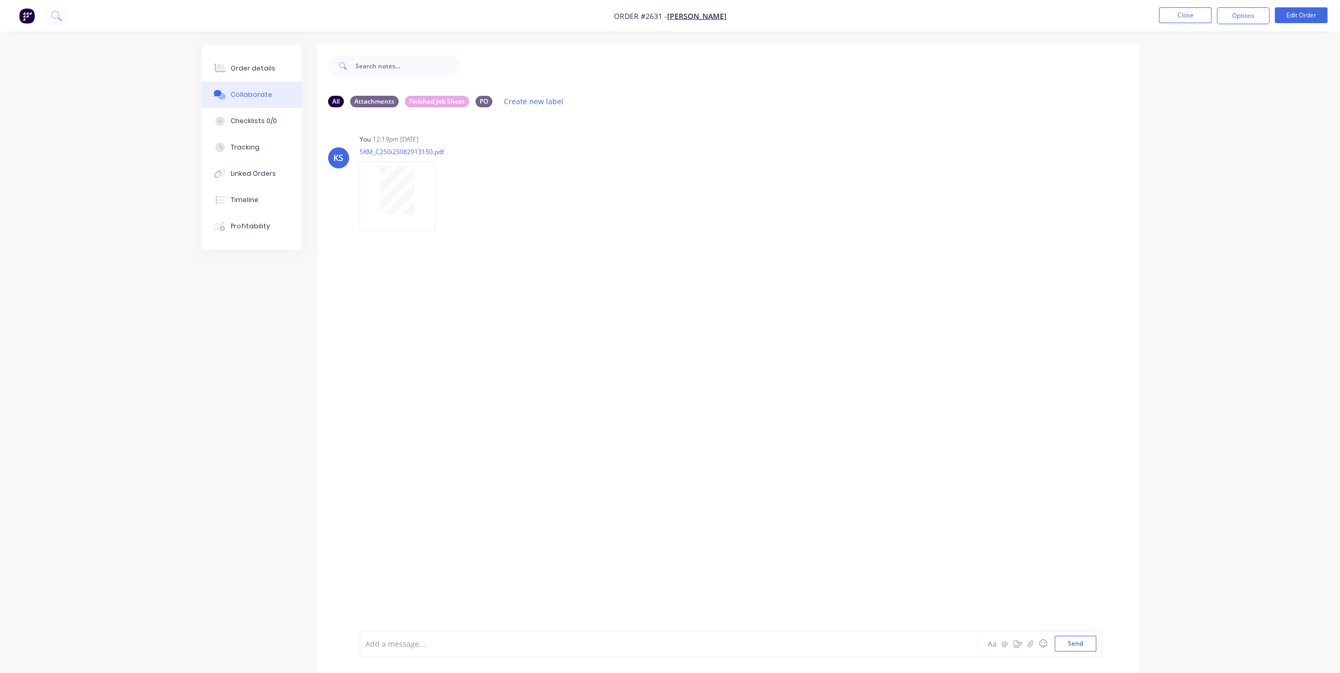
click at [445, 652] on div "Add a message... Aa @ ☺ Send" at bounding box center [731, 643] width 742 height 27
click at [408, 647] on div at bounding box center [640, 644] width 548 height 11
click at [474, 644] on span "Changed Invoice to $300 Labour. Customer was unhappy when pick up." at bounding box center [492, 644] width 253 height 10
click at [1079, 643] on button "Send" at bounding box center [1076, 644] width 42 height 16
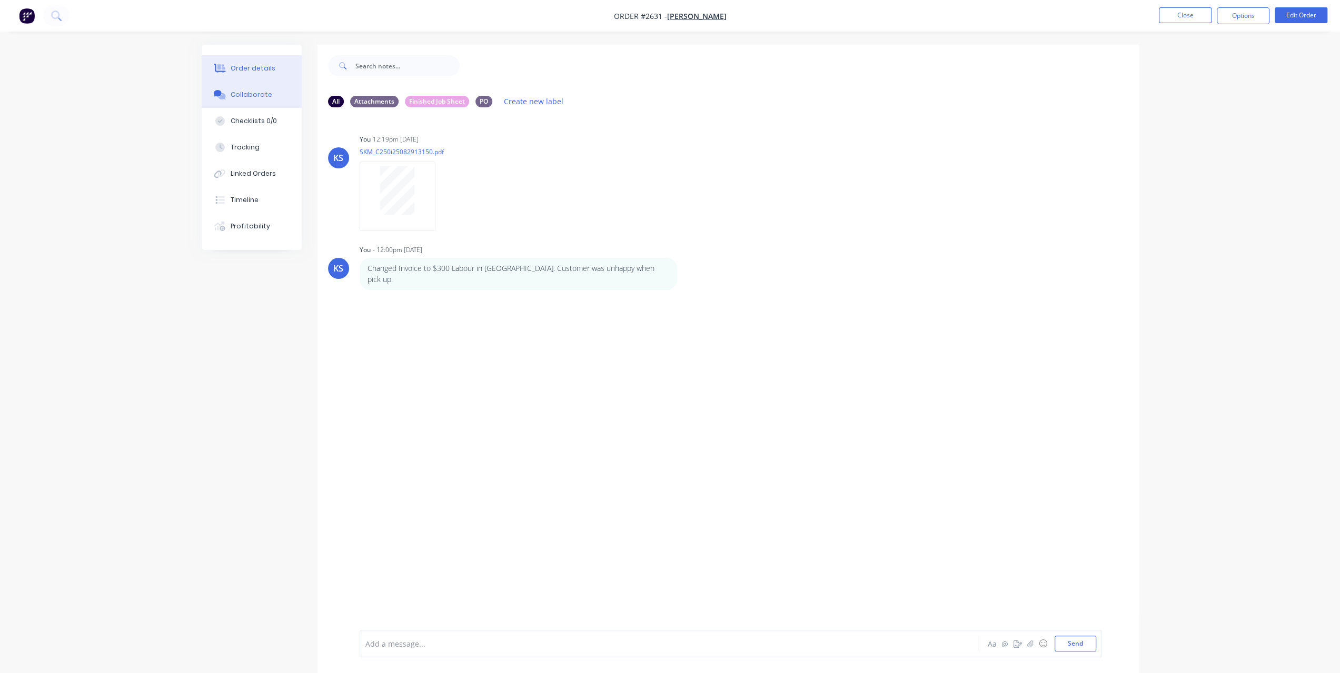
click at [252, 68] on div "Order details" at bounding box center [253, 68] width 45 height 9
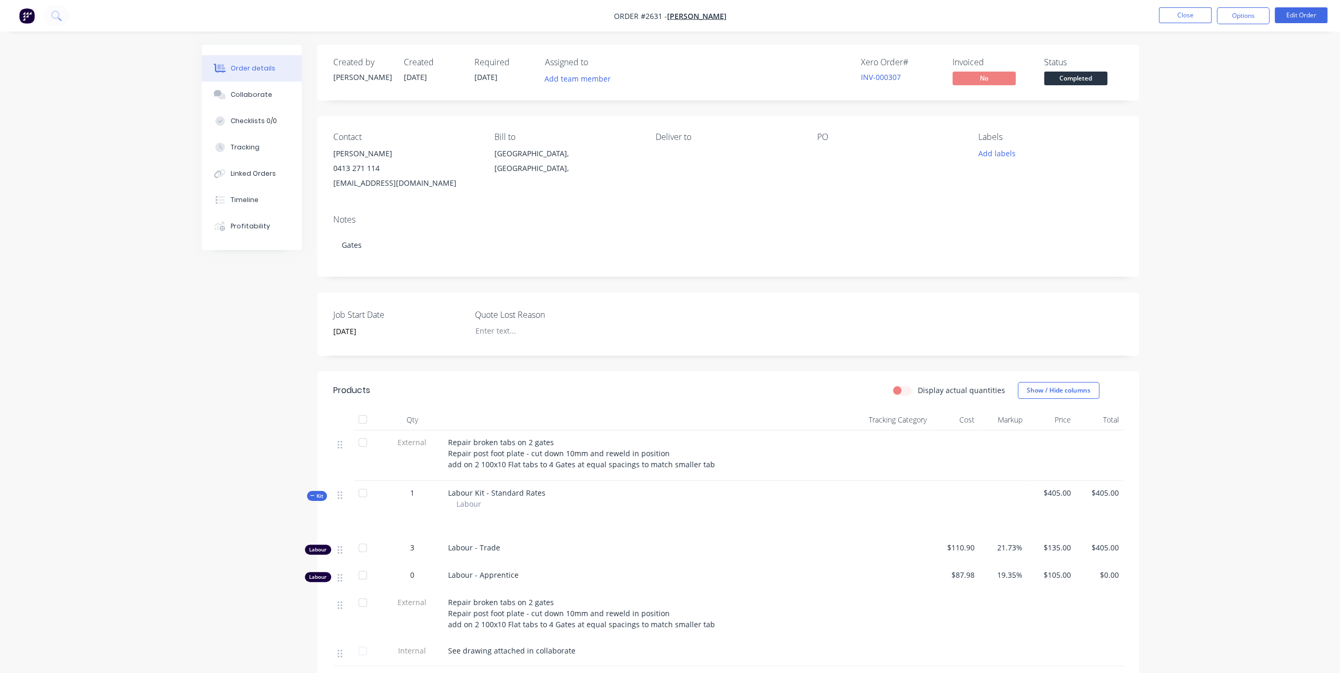
click at [312, 498] on icon at bounding box center [312, 495] width 5 height 5
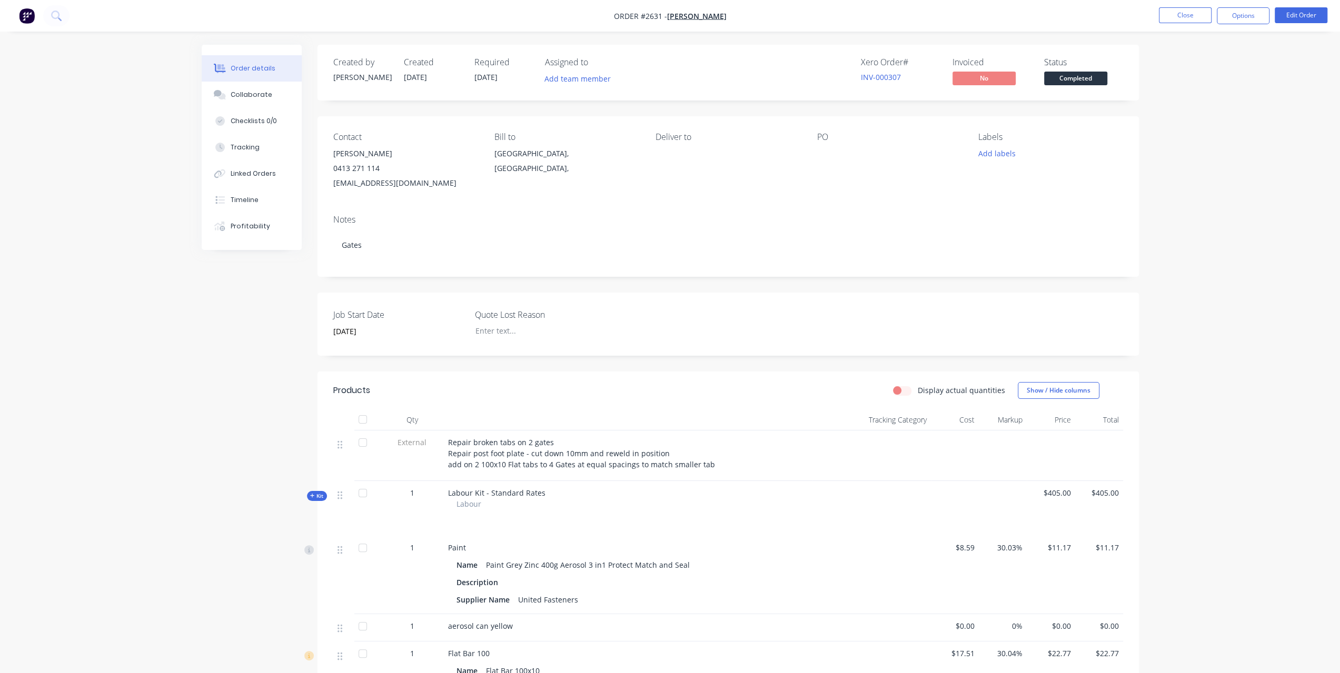
click at [312, 498] on icon at bounding box center [312, 495] width 5 height 5
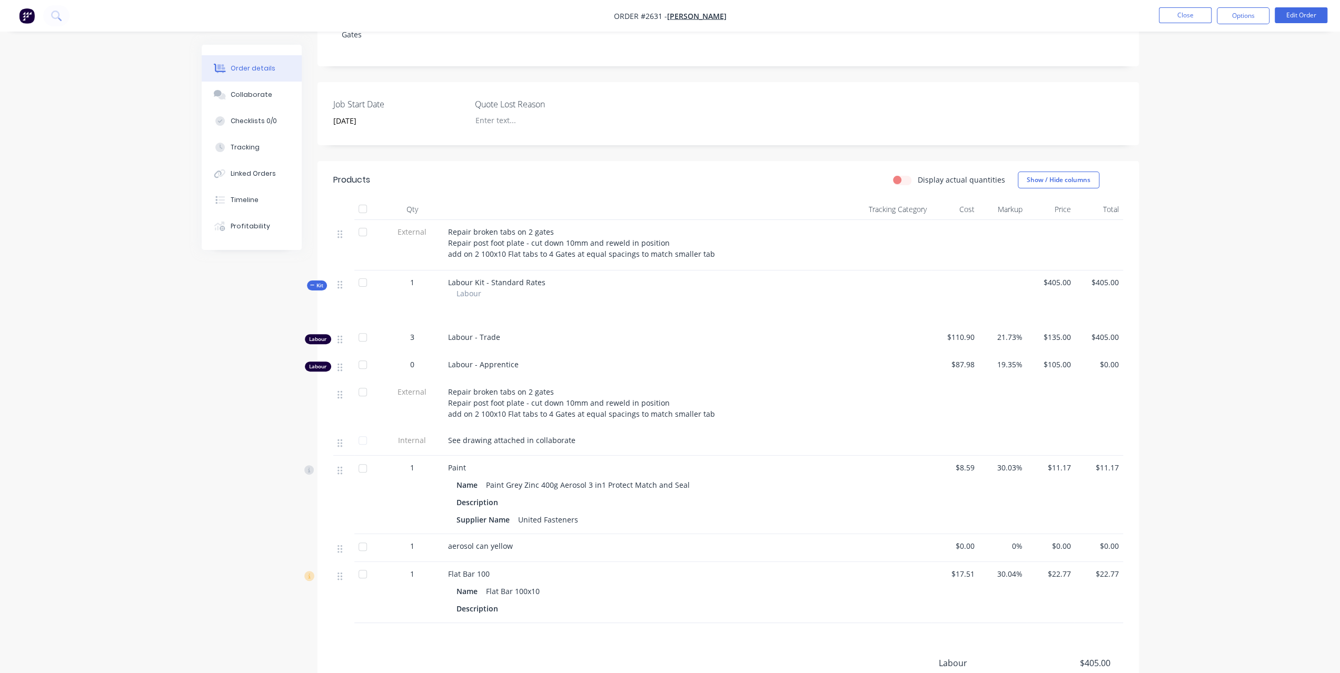
scroll to position [105, 0]
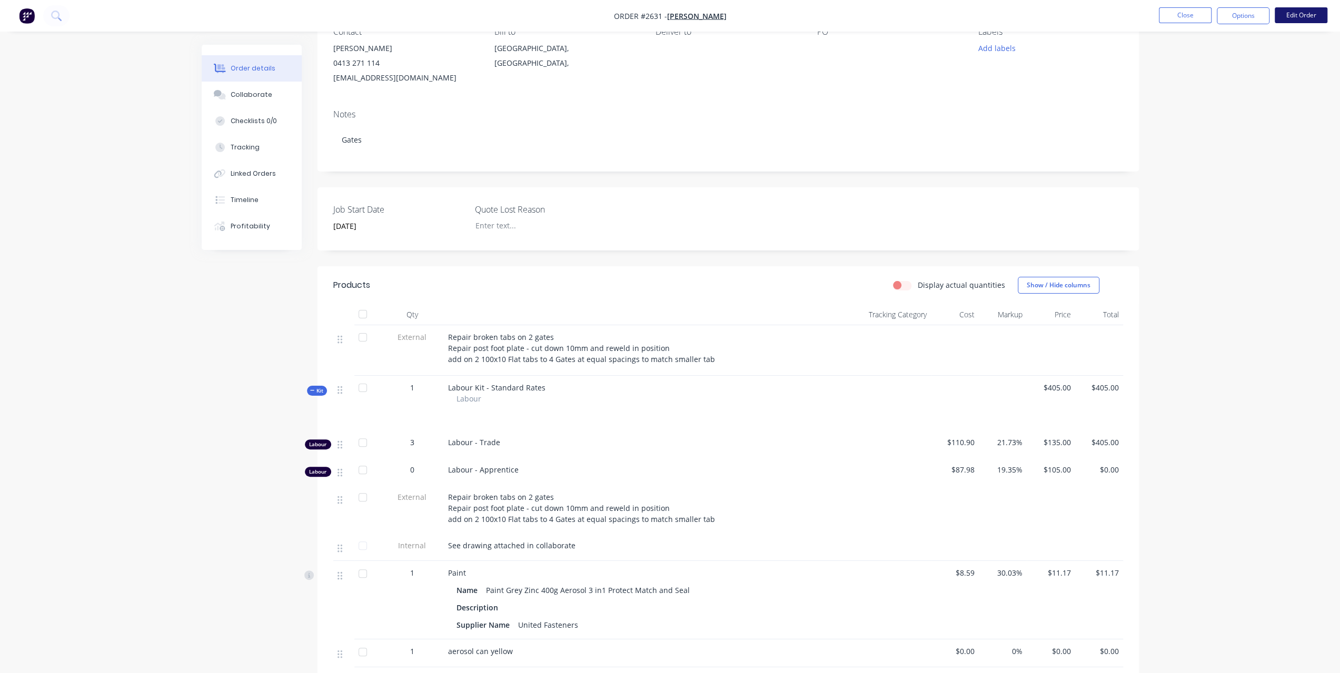
click at [1292, 20] on button "Edit Order" at bounding box center [1301, 15] width 53 height 16
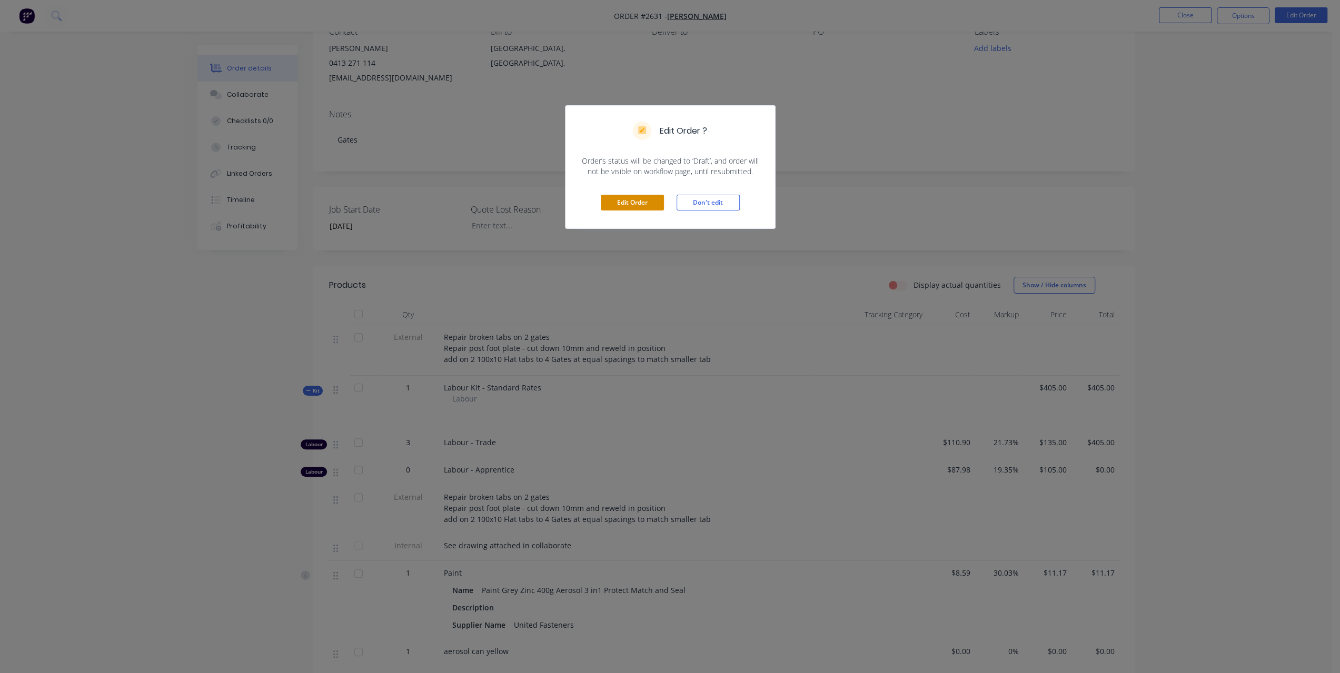
click at [655, 201] on button "Edit Order" at bounding box center [632, 203] width 63 height 16
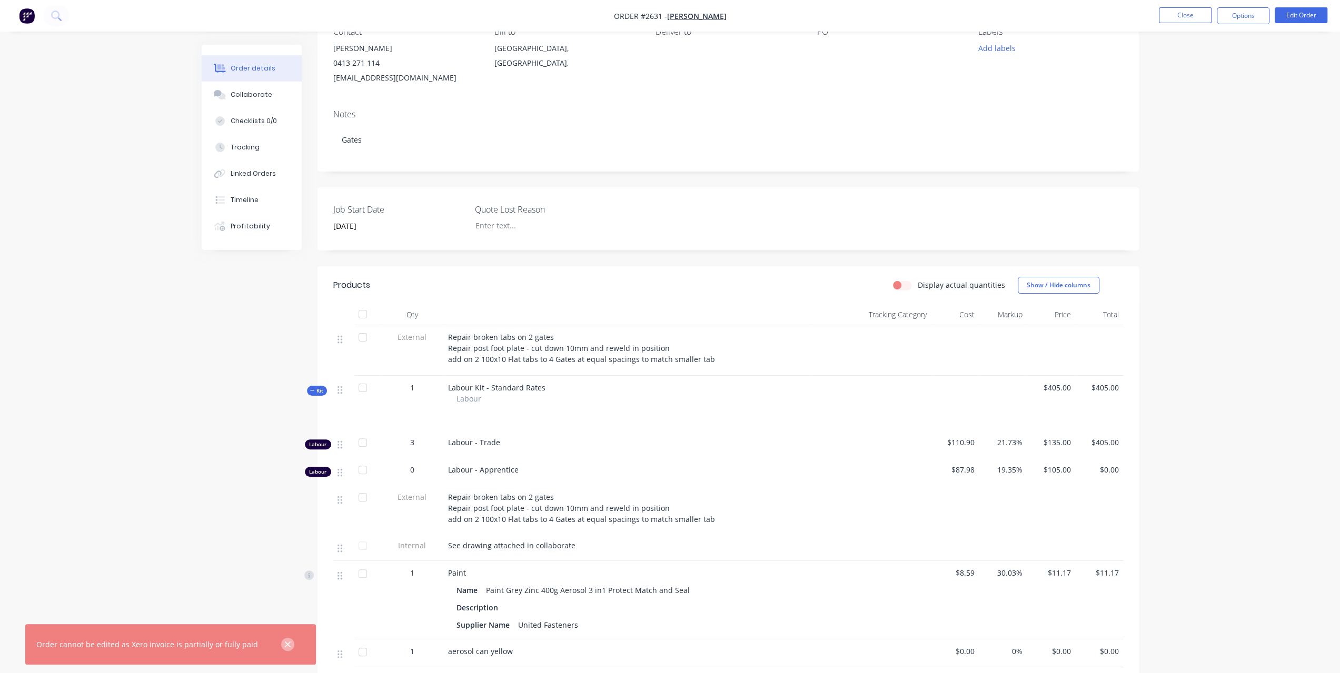
click at [282, 650] on button "button" at bounding box center [287, 644] width 13 height 13
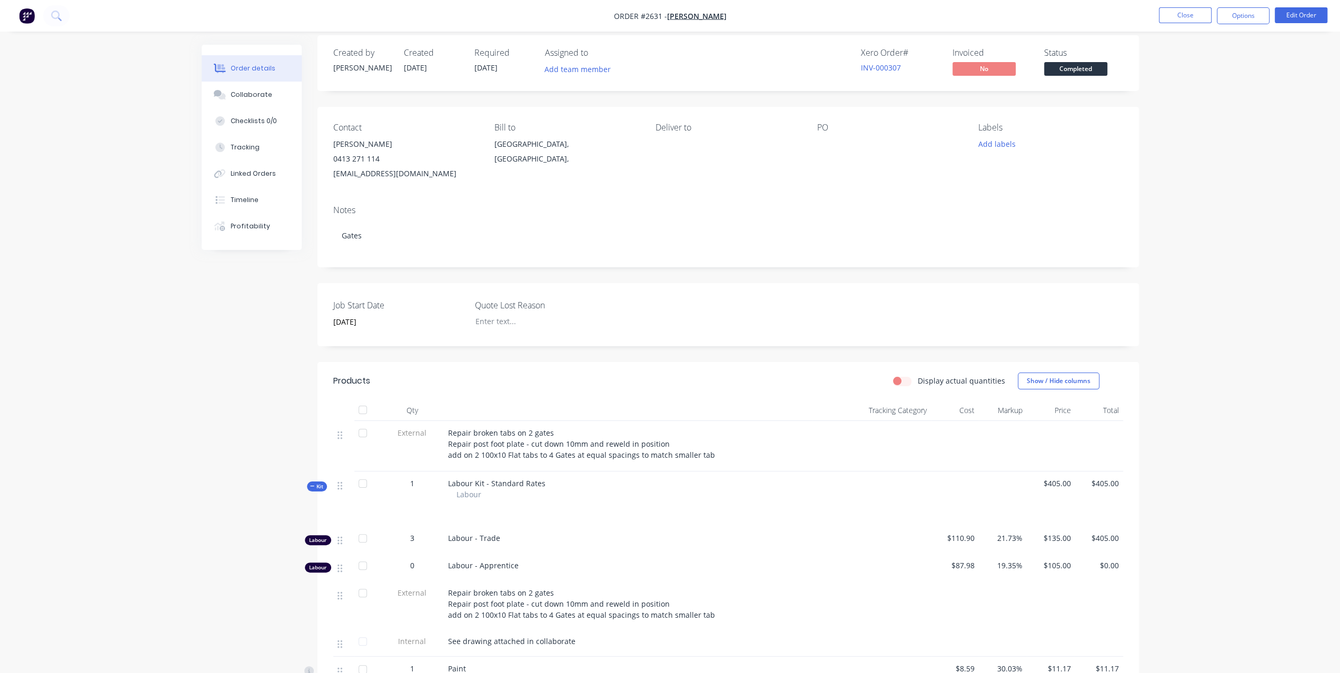
scroll to position [0, 0]
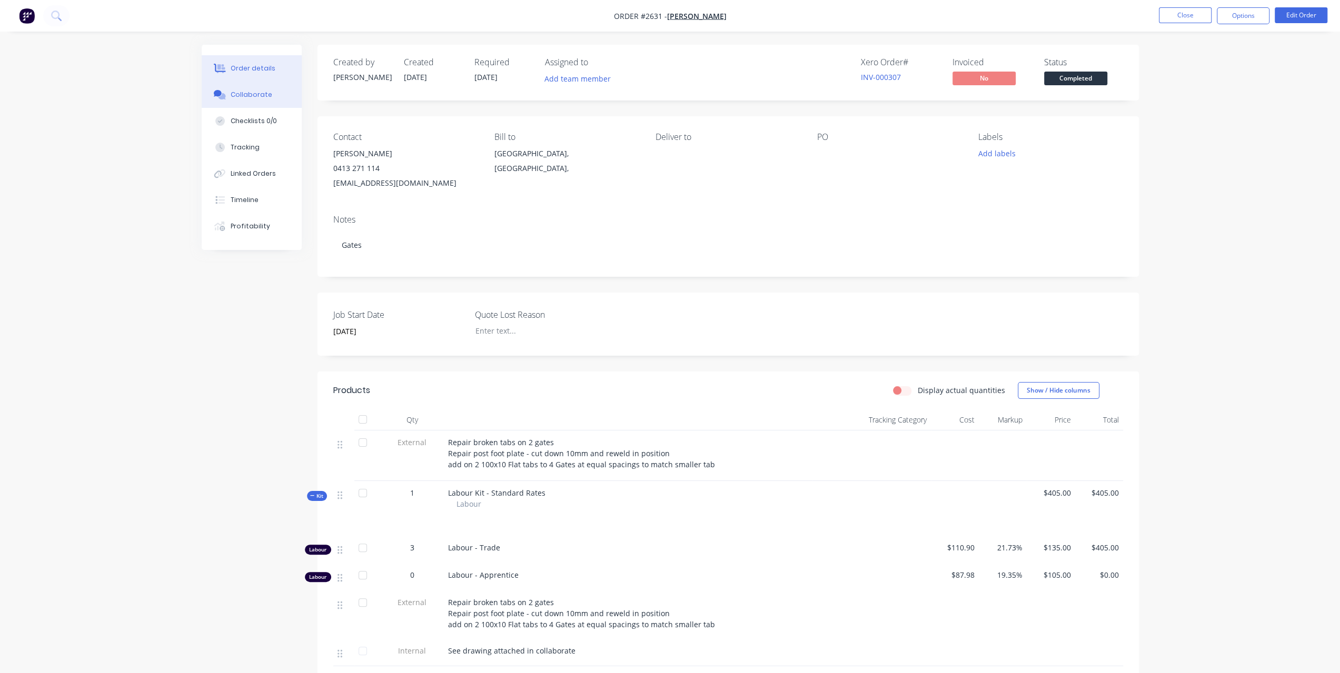
click at [265, 97] on div "Collaborate" at bounding box center [252, 94] width 42 height 9
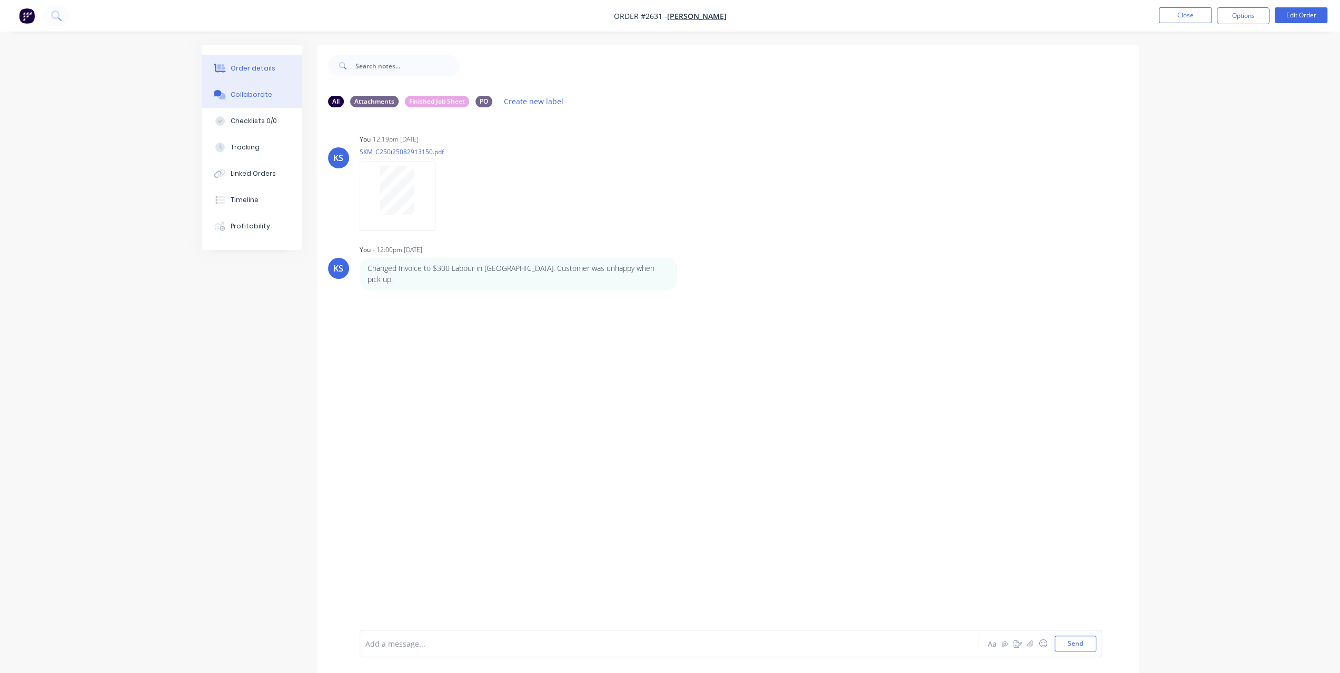
click at [260, 69] on div "Order details" at bounding box center [253, 68] width 45 height 9
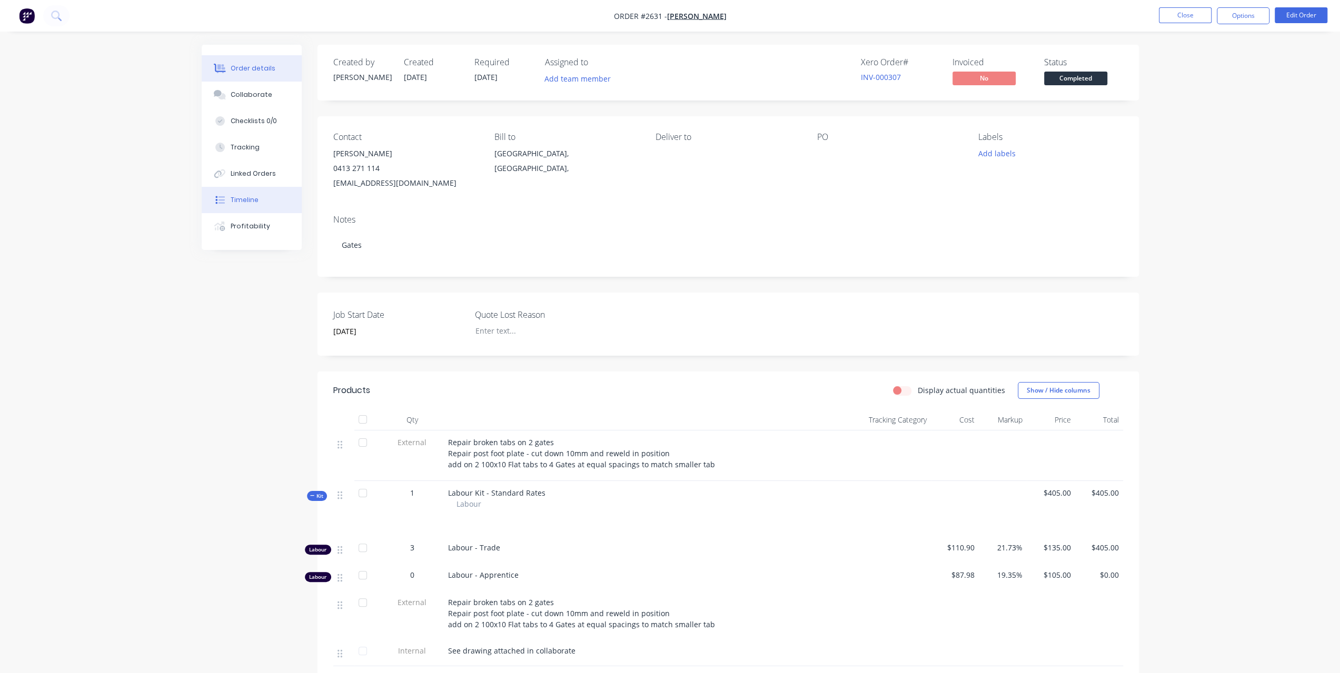
click at [245, 204] on div "Timeline" at bounding box center [245, 199] width 28 height 9
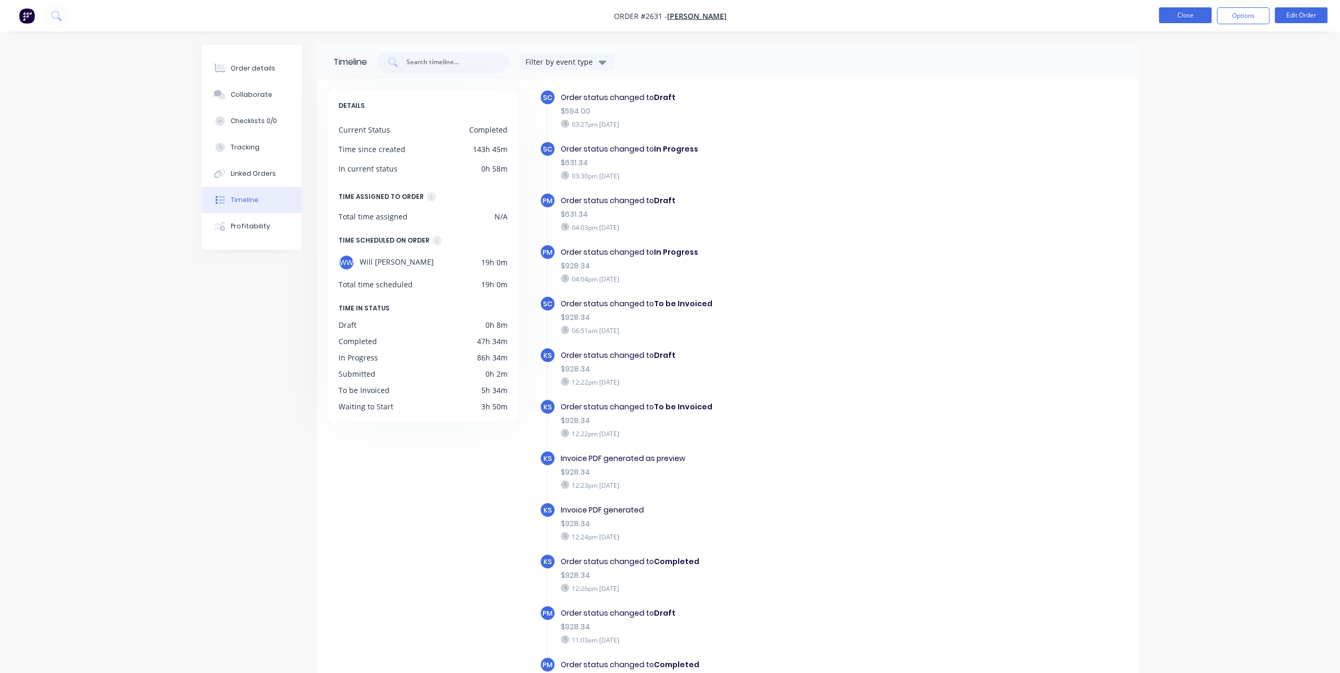
click at [1187, 19] on button "Close" at bounding box center [1185, 15] width 53 height 16
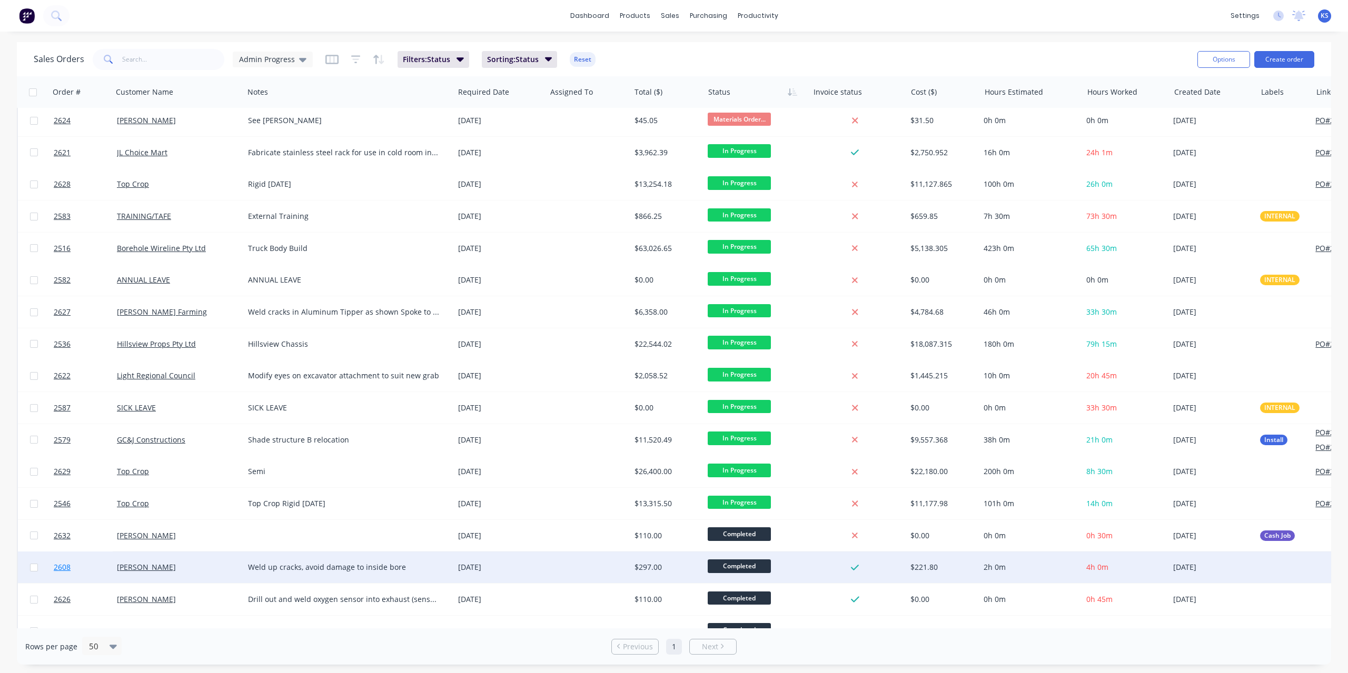
scroll to position [698, 0]
